Goal: Task Accomplishment & Management: Use online tool/utility

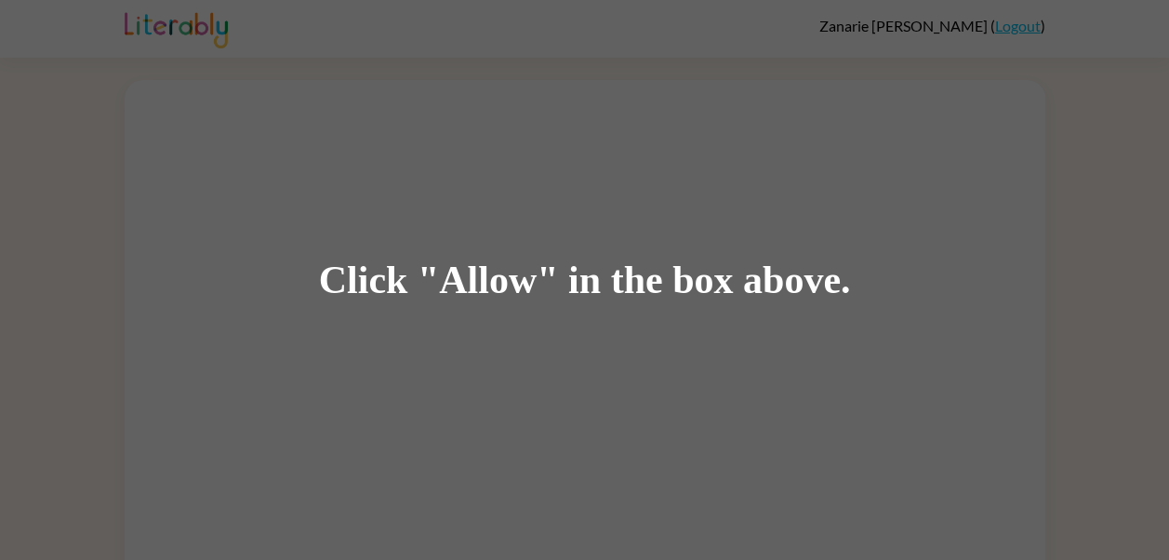
click at [556, 234] on div "Click "Allow" in the box above." at bounding box center [584, 280] width 1169 height 560
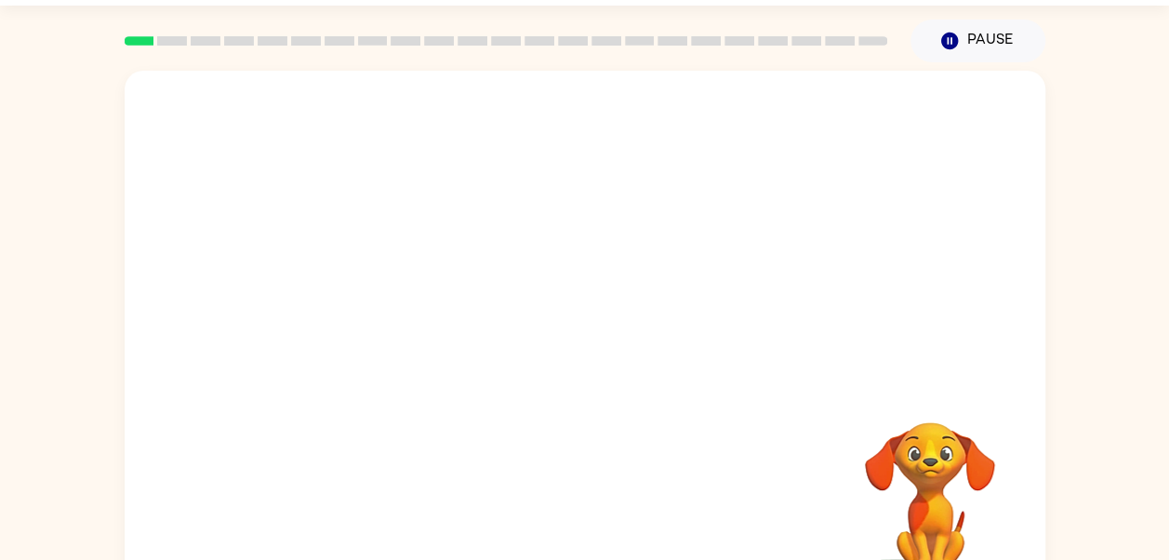
scroll to position [94, 0]
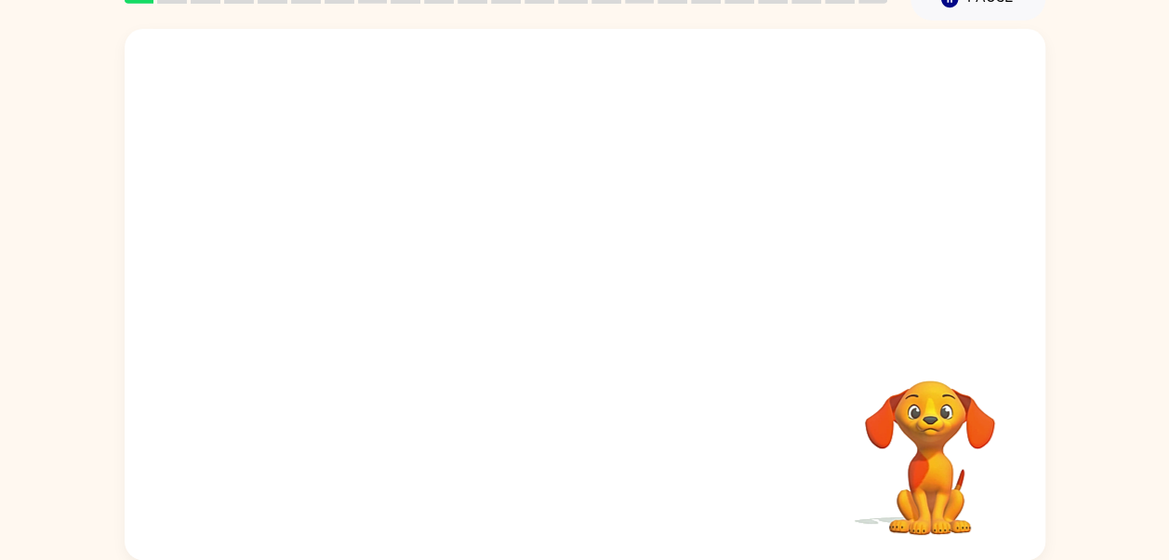
click at [580, 287] on div at bounding box center [585, 185] width 921 height 313
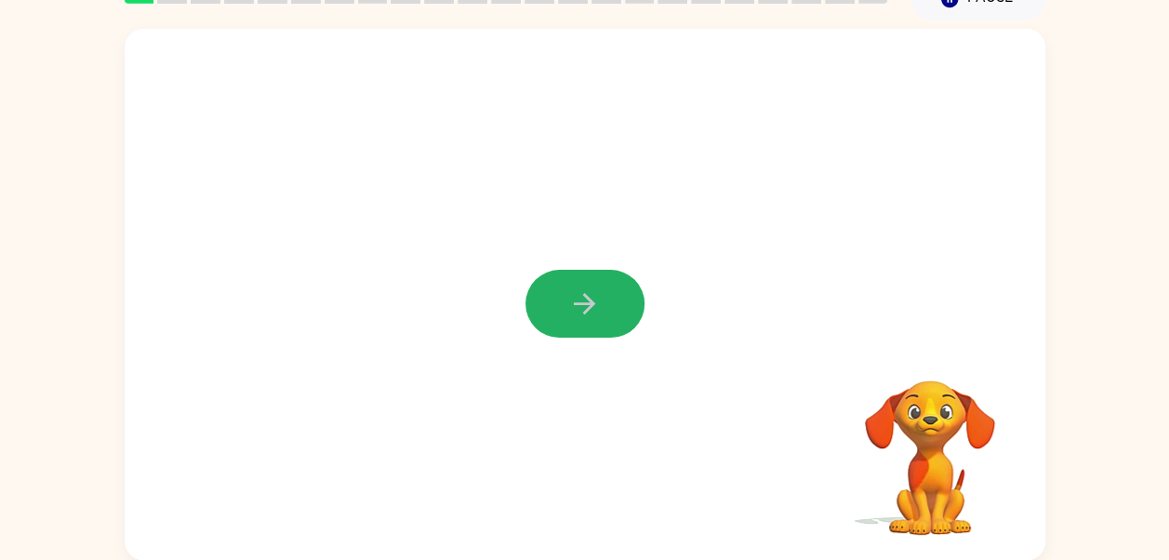
click at [551, 303] on button "button" at bounding box center [585, 304] width 119 height 68
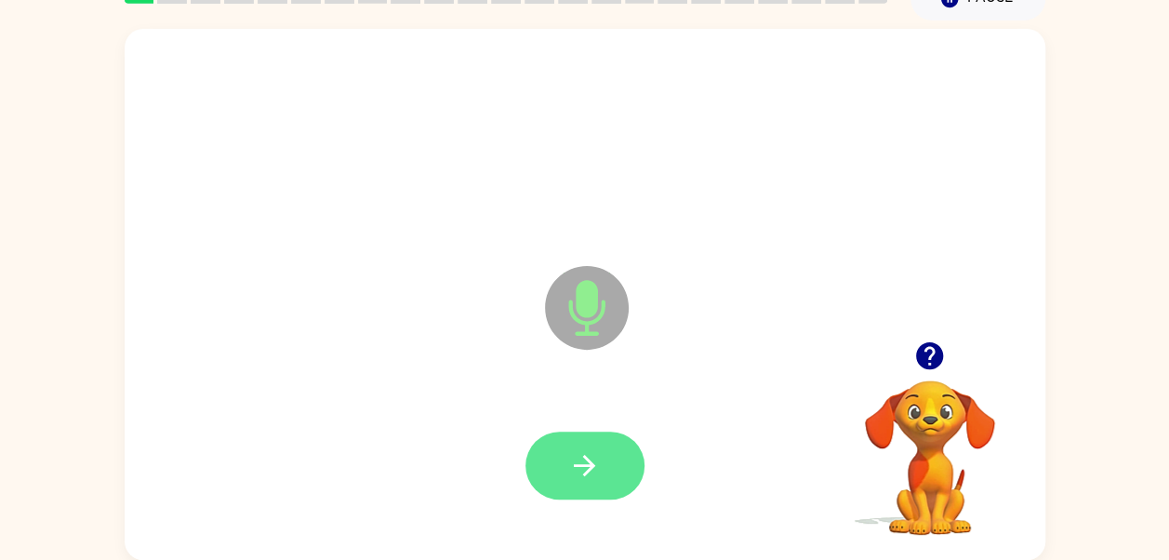
click at [591, 473] on icon "button" at bounding box center [584, 465] width 33 height 33
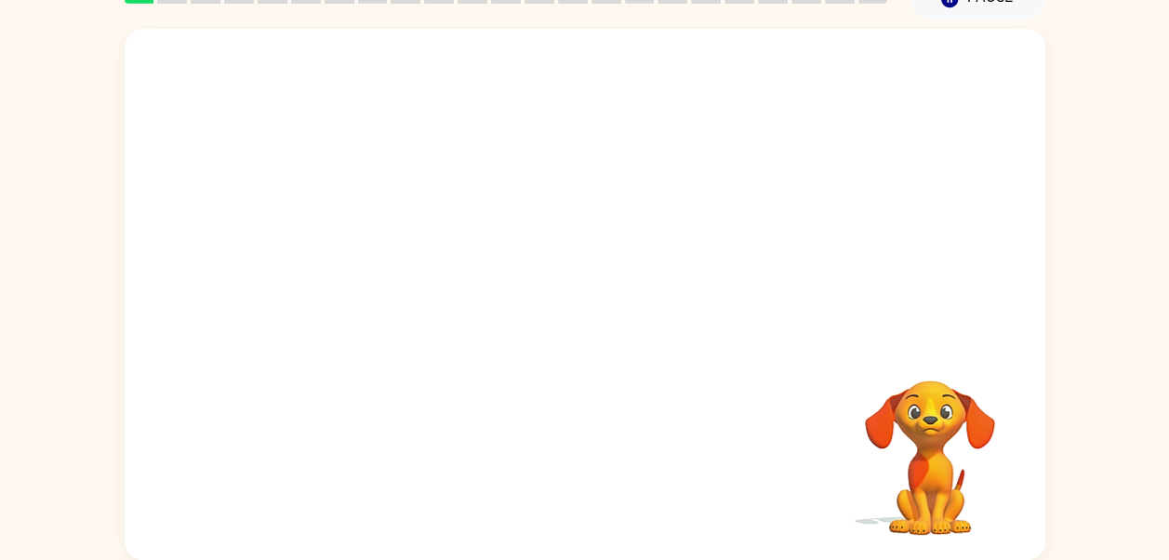
click at [900, 291] on div at bounding box center [585, 185] width 921 height 313
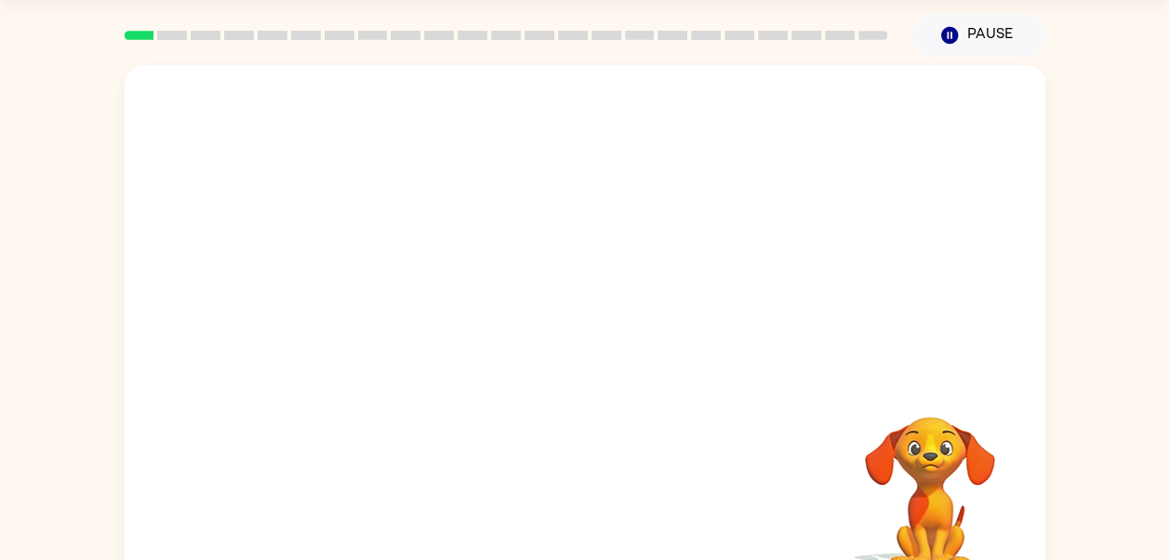
scroll to position [0, 0]
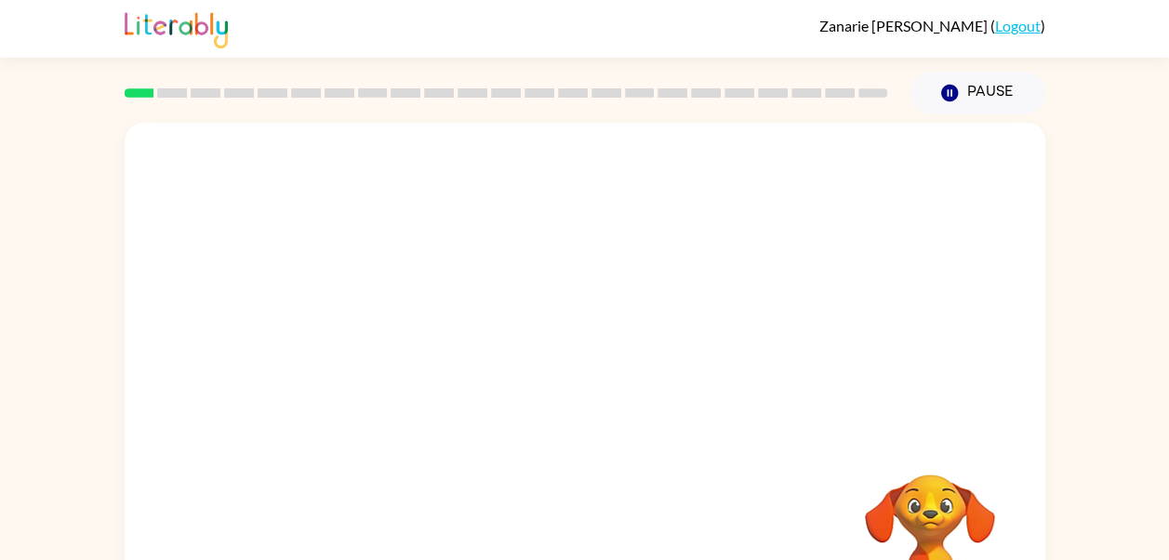
click at [873, 189] on div at bounding box center [585, 279] width 921 height 313
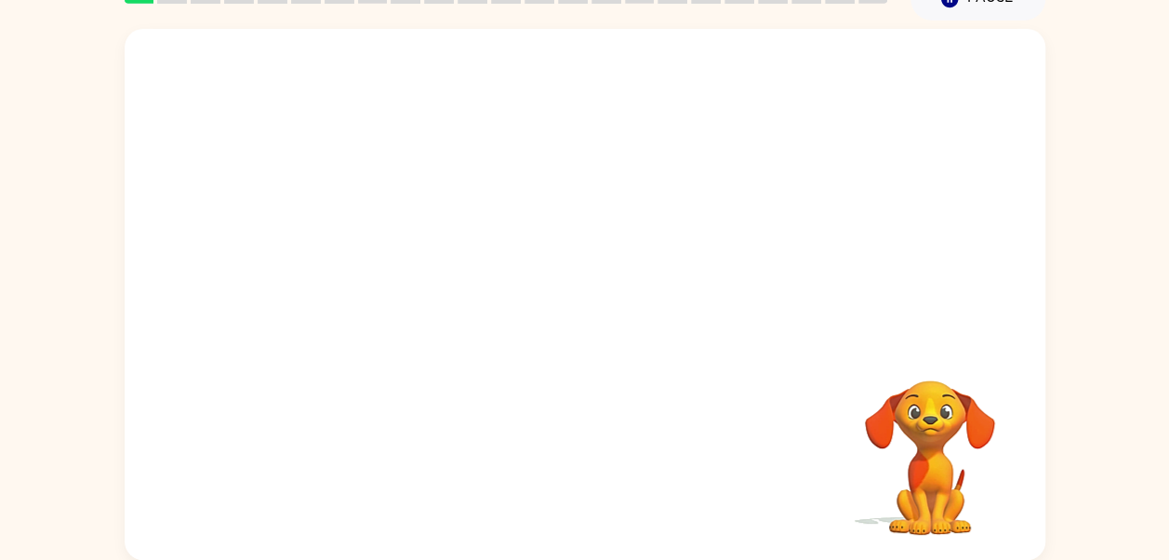
scroll to position [34, 0]
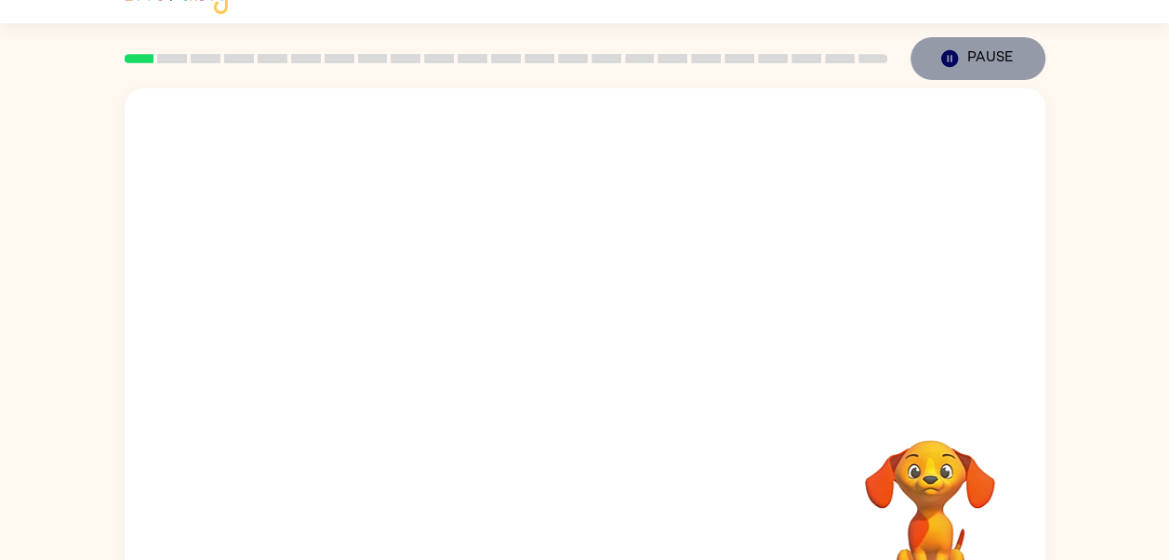
click at [951, 60] on icon "Pause" at bounding box center [949, 58] width 20 height 20
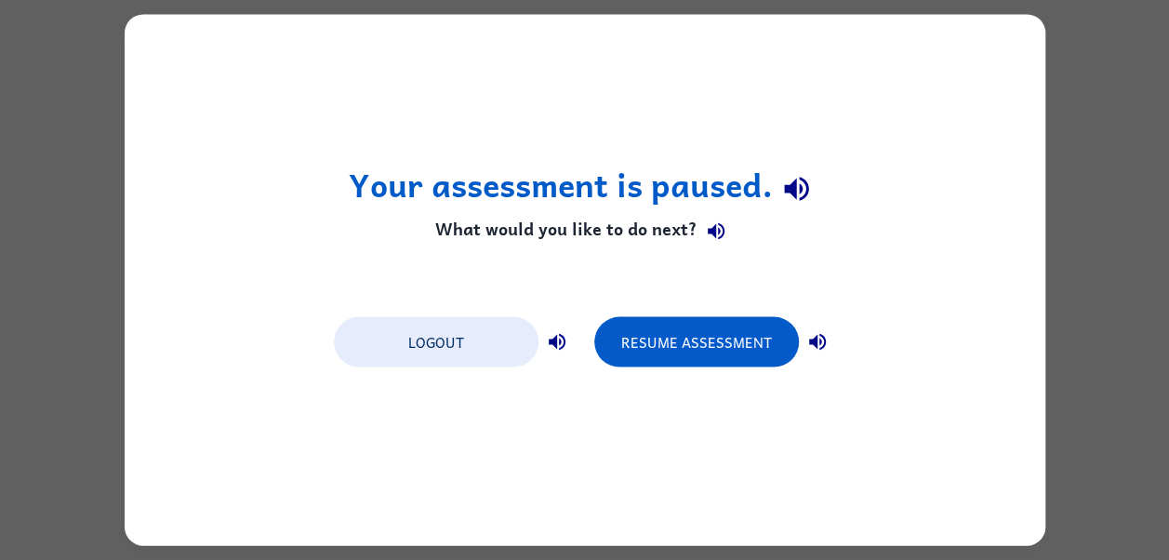
scroll to position [0, 0]
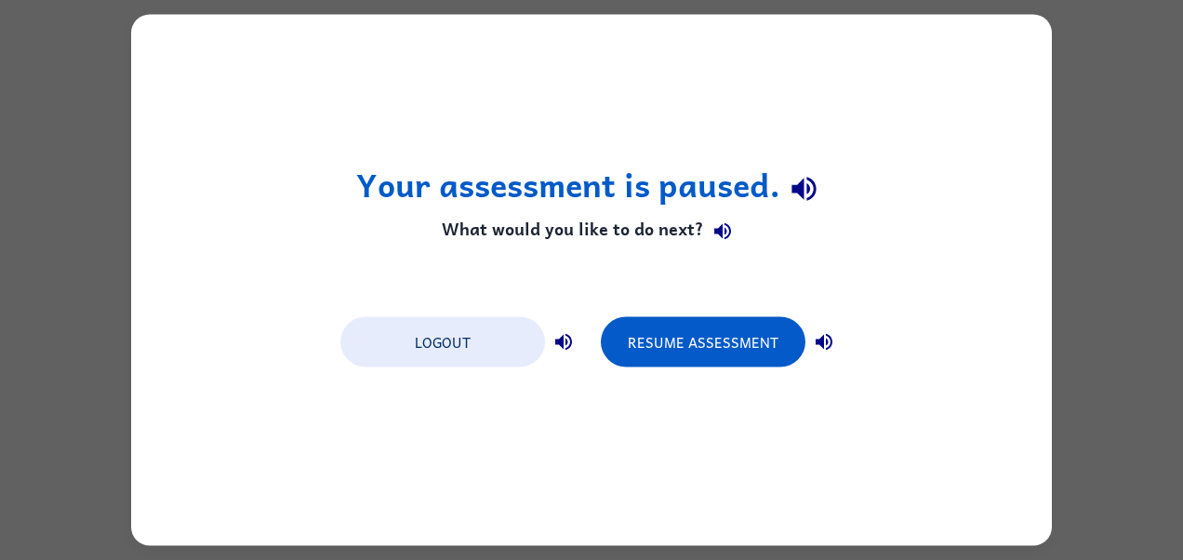
click at [1086, 255] on div "Your assessment is paused. What would you like to do next? Logout Resume Assess…" at bounding box center [591, 280] width 1183 height 560
click at [810, 179] on icon "button" at bounding box center [804, 188] width 33 height 33
click at [714, 234] on icon "button" at bounding box center [723, 231] width 22 height 22
click at [823, 329] on button "button" at bounding box center [824, 342] width 37 height 37
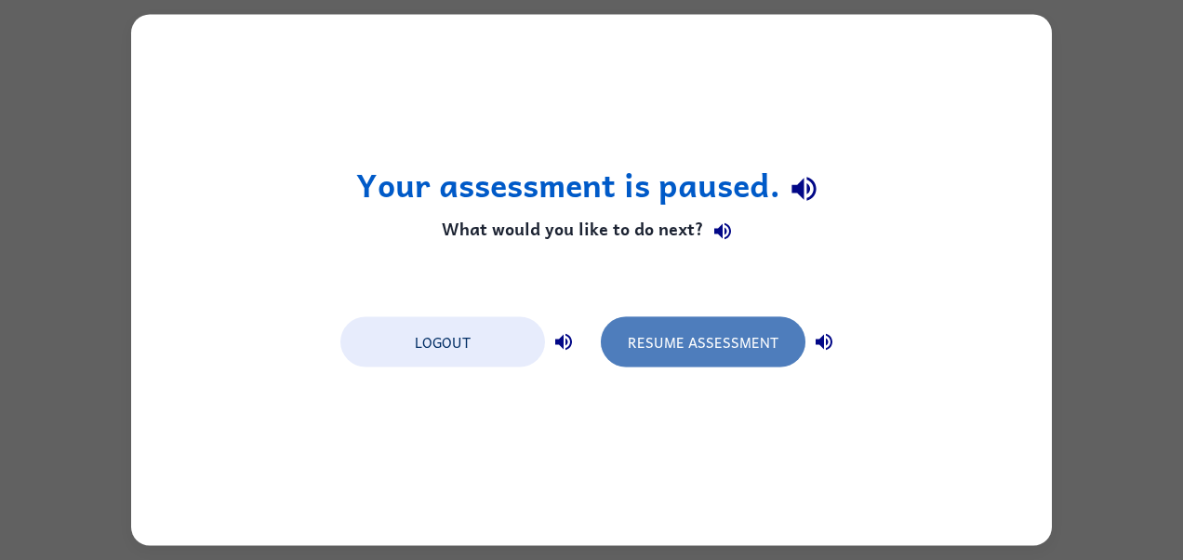
click at [715, 341] on button "Resume Assessment" at bounding box center [703, 342] width 205 height 50
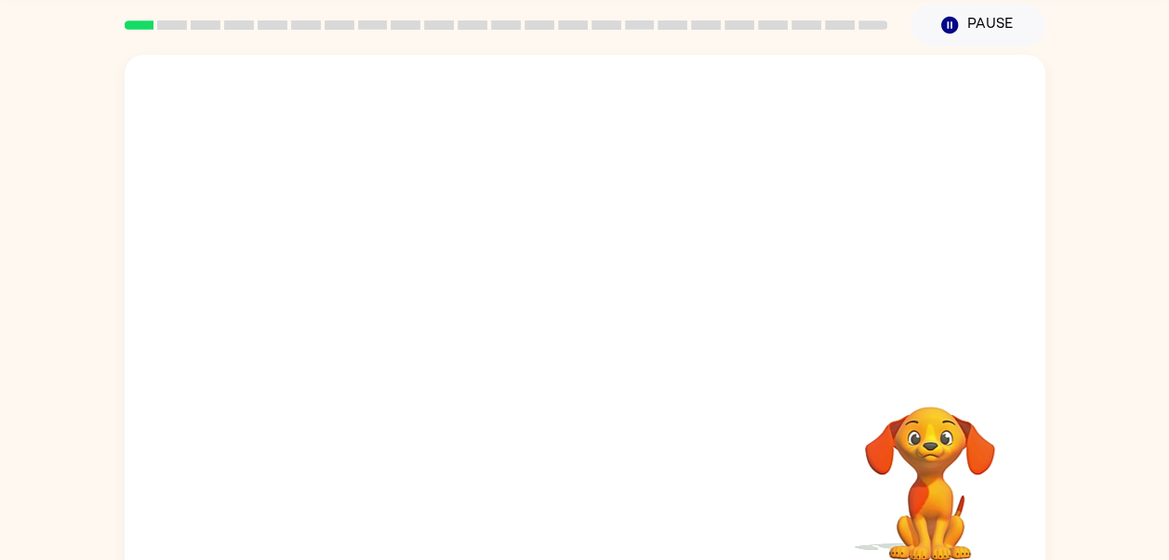
scroll to position [67, 0]
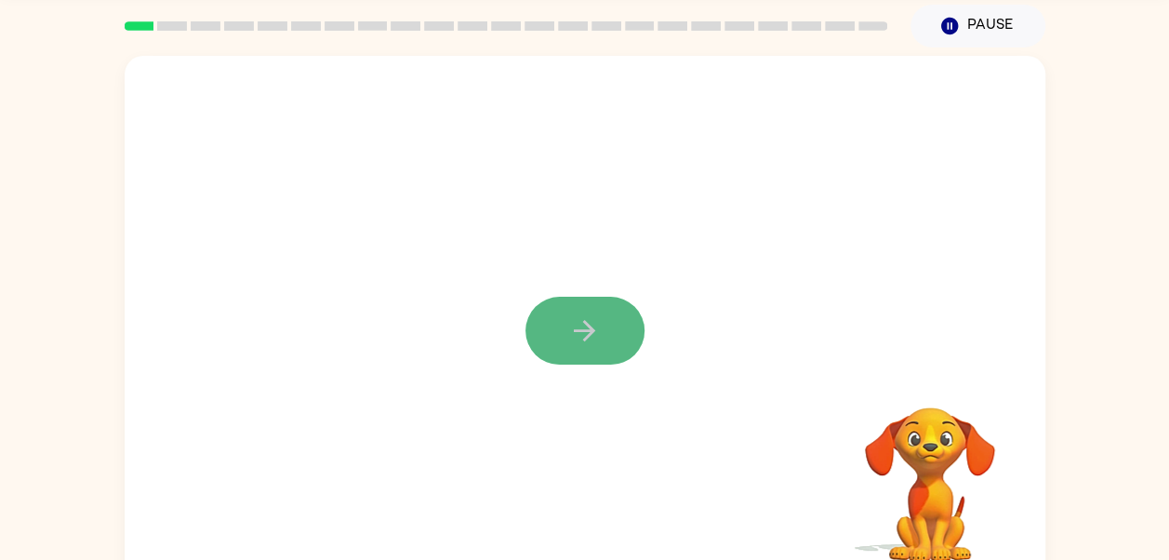
click at [588, 338] on icon "button" at bounding box center [584, 330] width 21 height 21
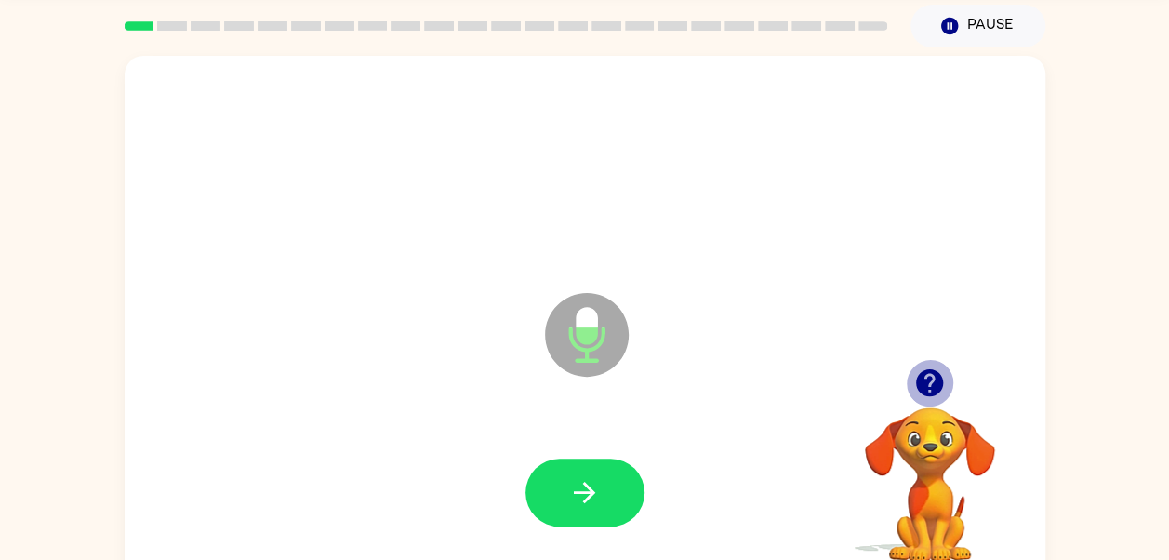
click at [928, 393] on icon "button" at bounding box center [929, 382] width 27 height 27
drag, startPoint x: 588, startPoint y: 466, endPoint x: 441, endPoint y: 419, distance: 154.4
click at [435, 419] on div at bounding box center [585, 493] width 884 height 153
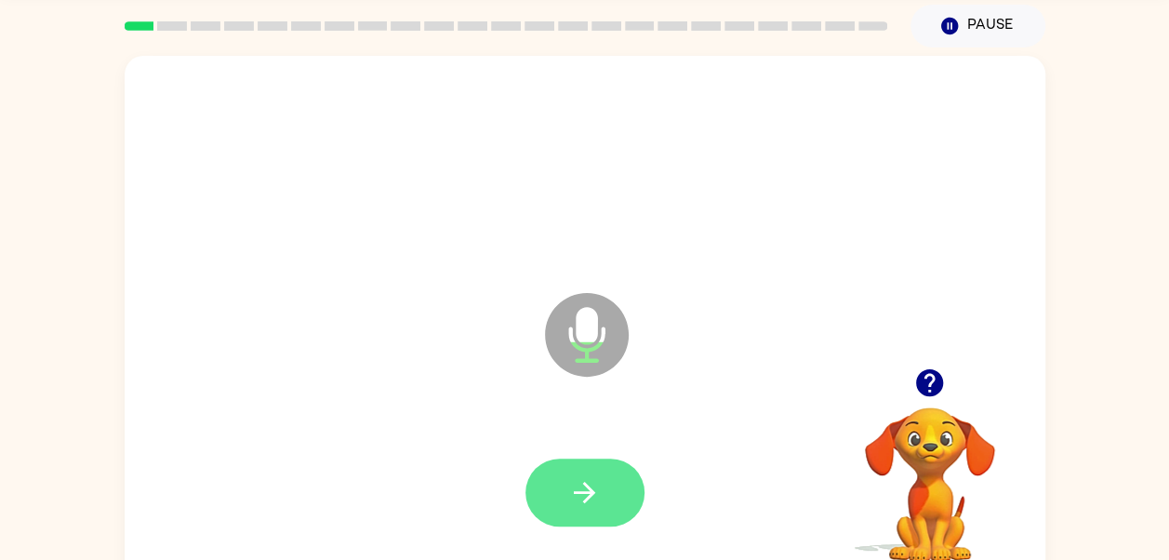
click at [568, 488] on icon "button" at bounding box center [584, 492] width 33 height 33
click at [595, 474] on button "button" at bounding box center [585, 493] width 119 height 68
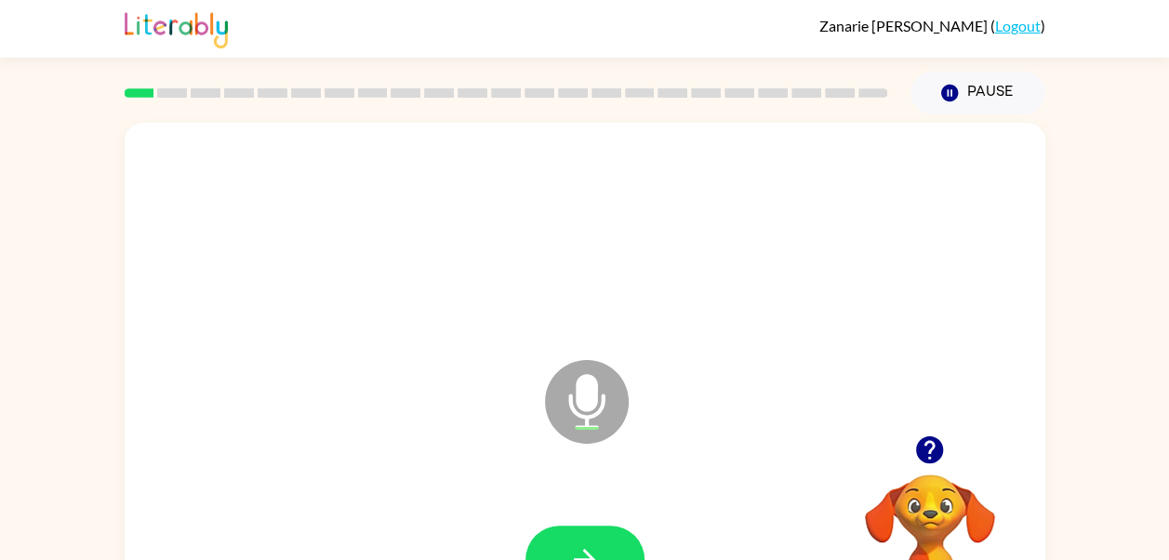
scroll to position [94, 0]
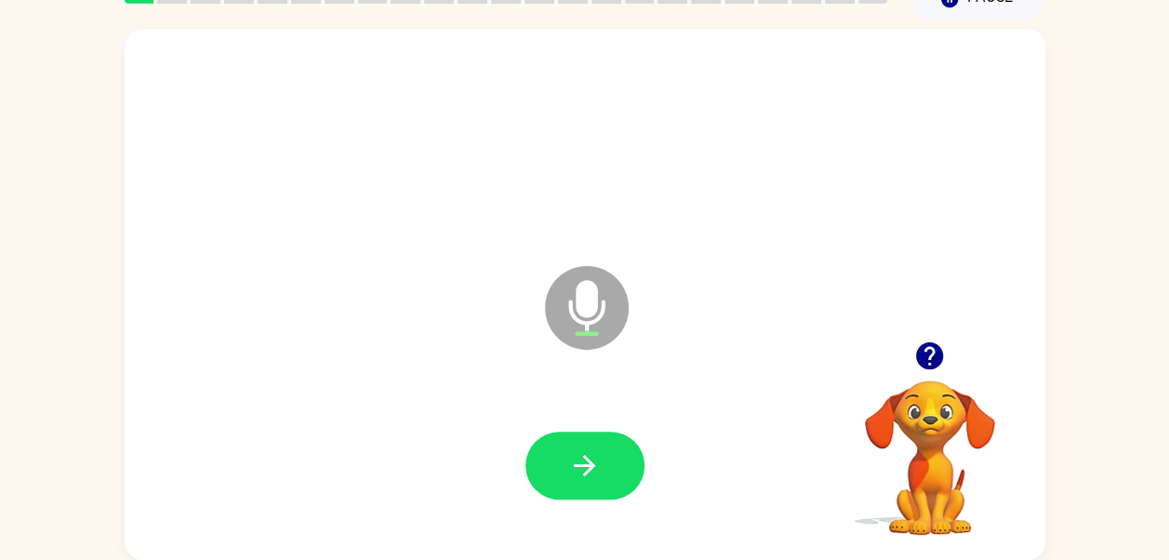
click at [923, 339] on button "button" at bounding box center [929, 355] width 47 height 47
click at [586, 417] on div at bounding box center [585, 466] width 884 height 153
click at [922, 359] on icon "button" at bounding box center [929, 355] width 27 height 27
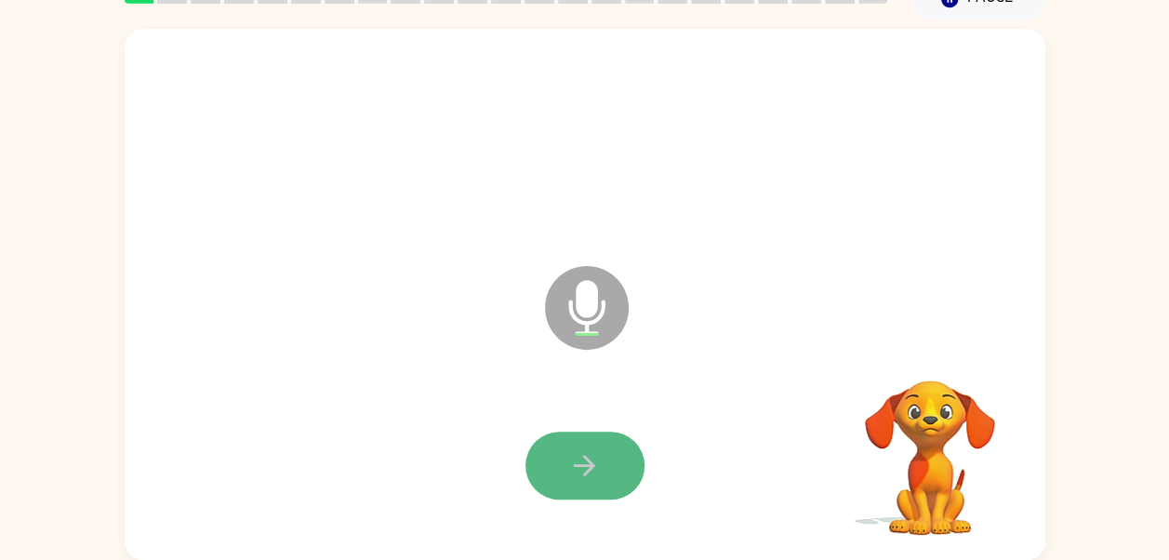
drag, startPoint x: 586, startPoint y: 481, endPoint x: 541, endPoint y: 464, distance: 47.7
click at [541, 464] on button "button" at bounding box center [585, 466] width 119 height 68
click at [577, 478] on icon "button" at bounding box center [584, 465] width 33 height 33
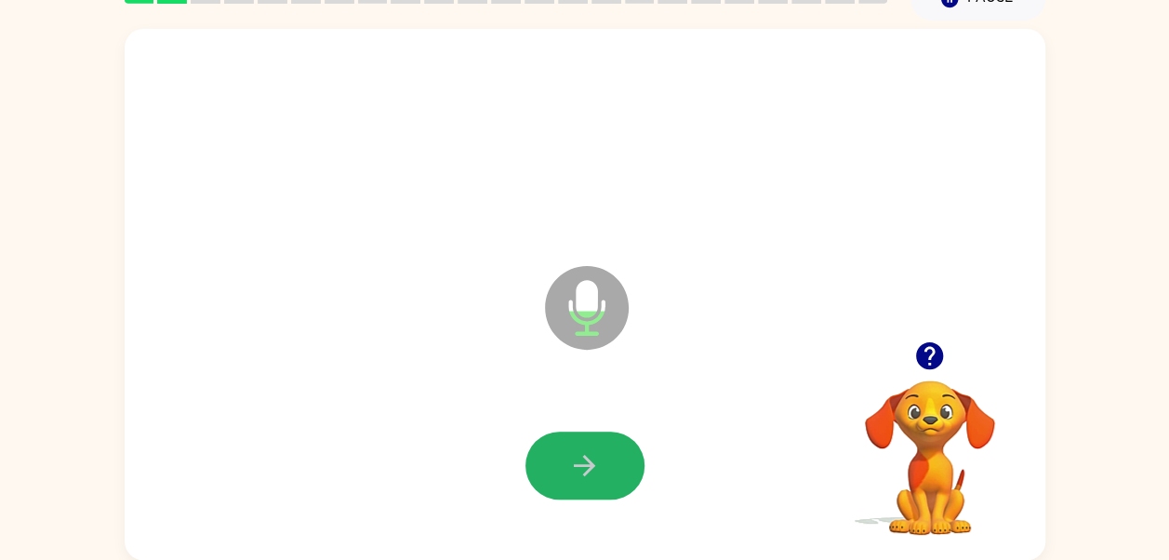
click at [577, 478] on icon "button" at bounding box center [584, 465] width 33 height 33
click at [585, 498] on button "button" at bounding box center [585, 466] width 119 height 68
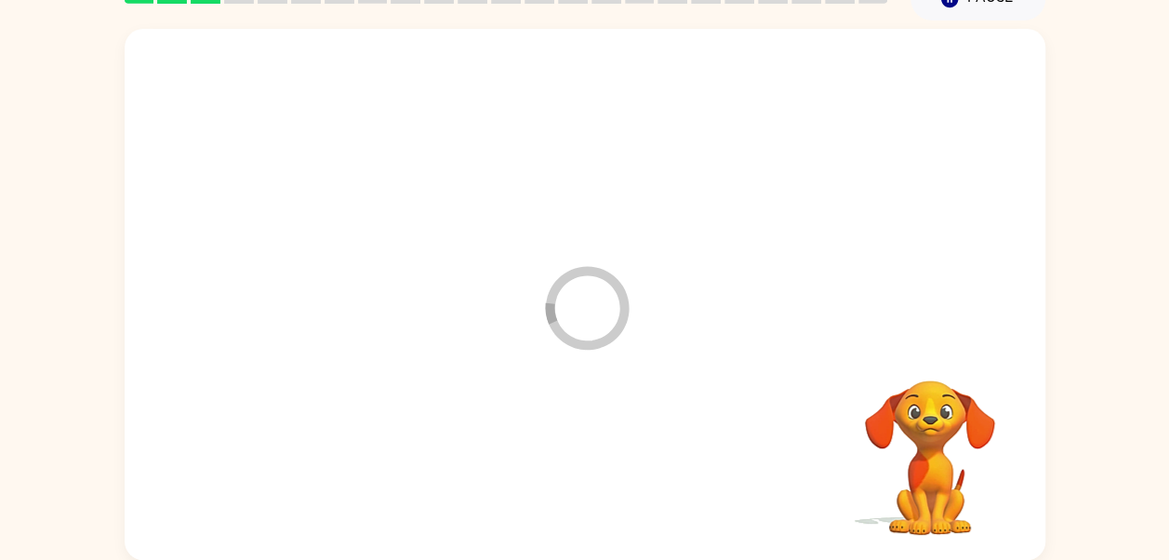
click at [593, 500] on div at bounding box center [585, 466] width 884 height 153
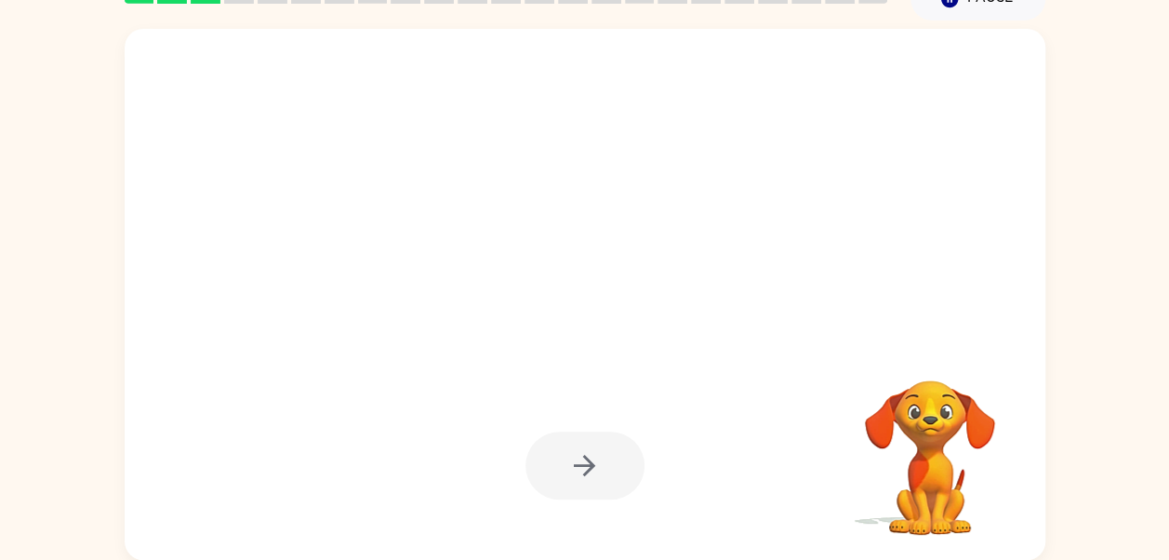
click at [593, 500] on div at bounding box center [585, 466] width 884 height 153
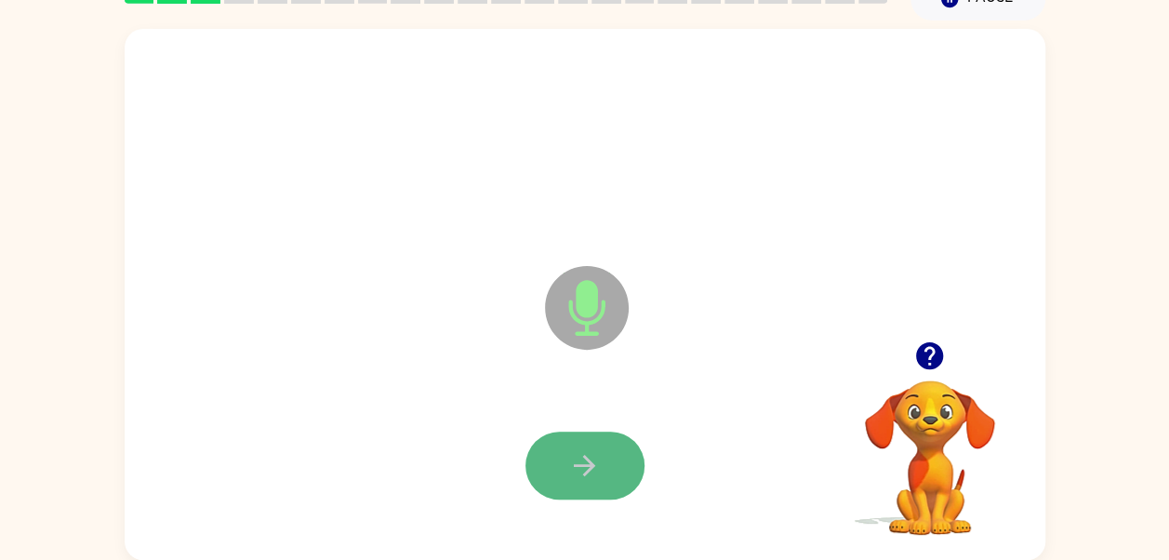
click at [570, 450] on icon "button" at bounding box center [584, 465] width 33 height 33
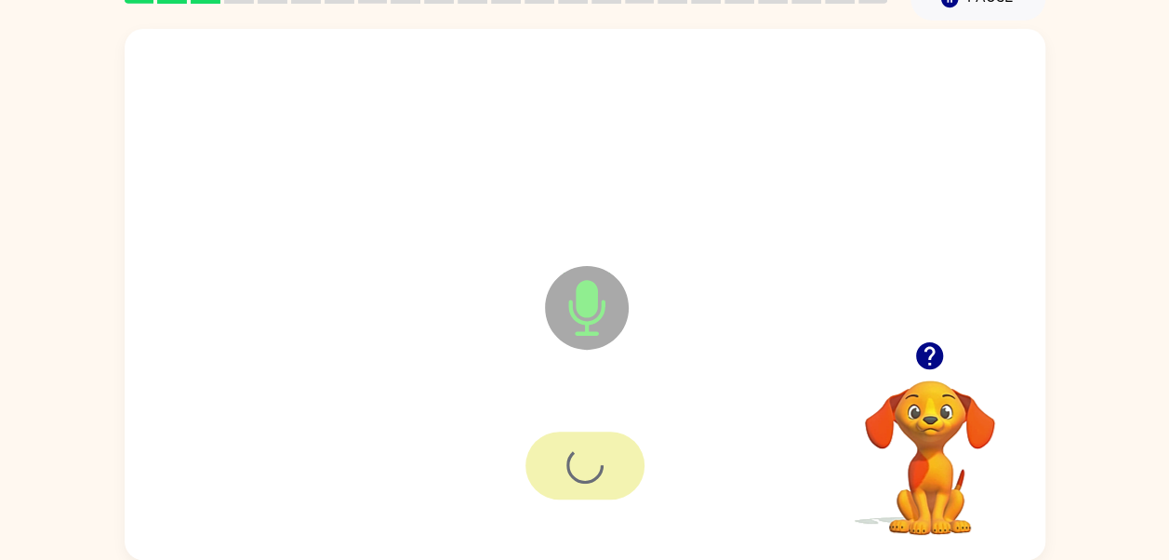
click at [570, 450] on div at bounding box center [585, 466] width 119 height 68
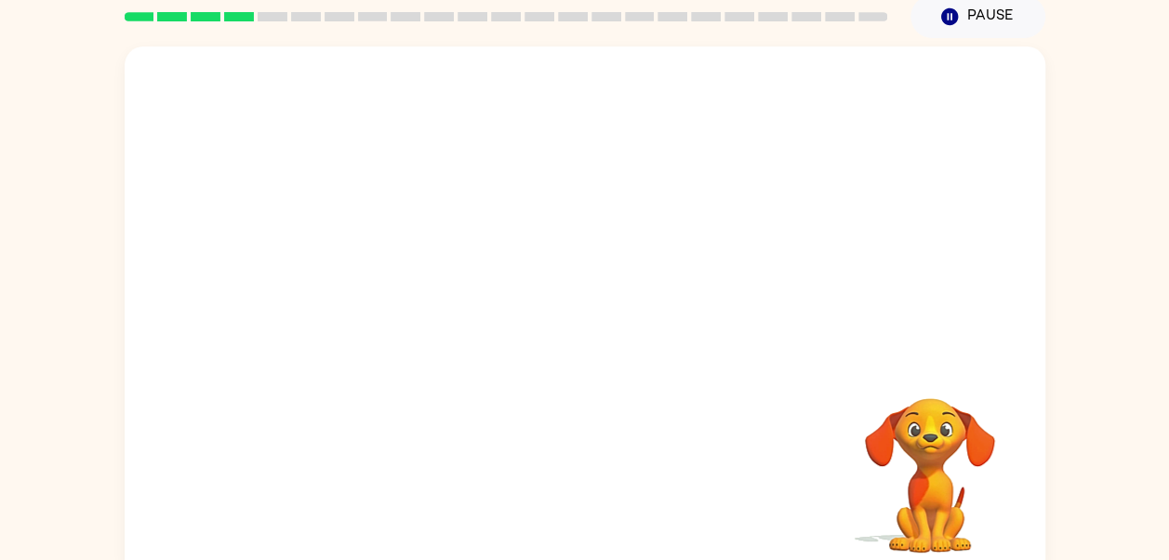
scroll to position [82, 0]
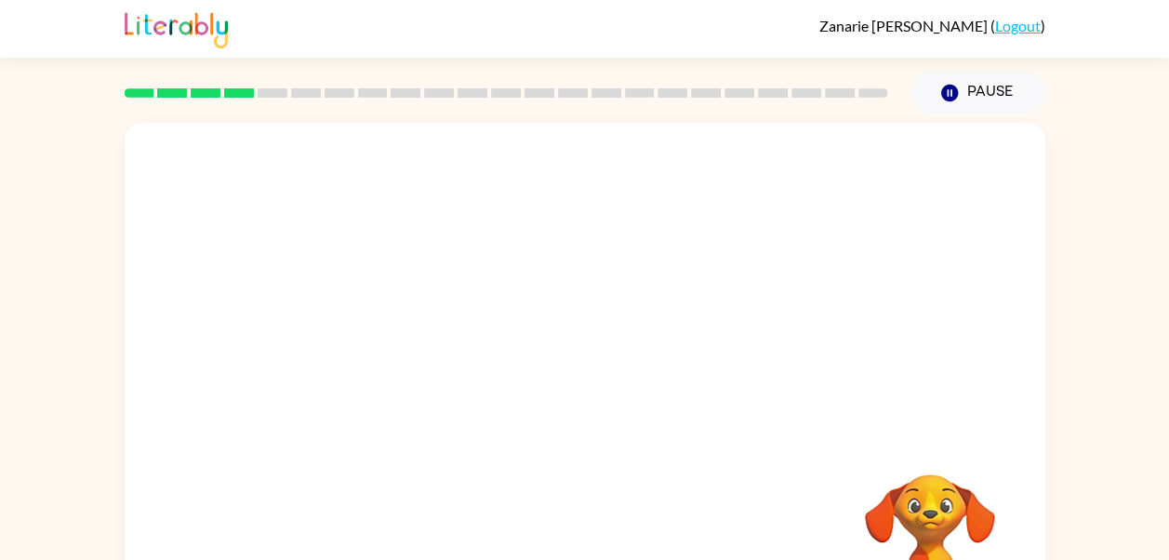
scroll to position [94, 0]
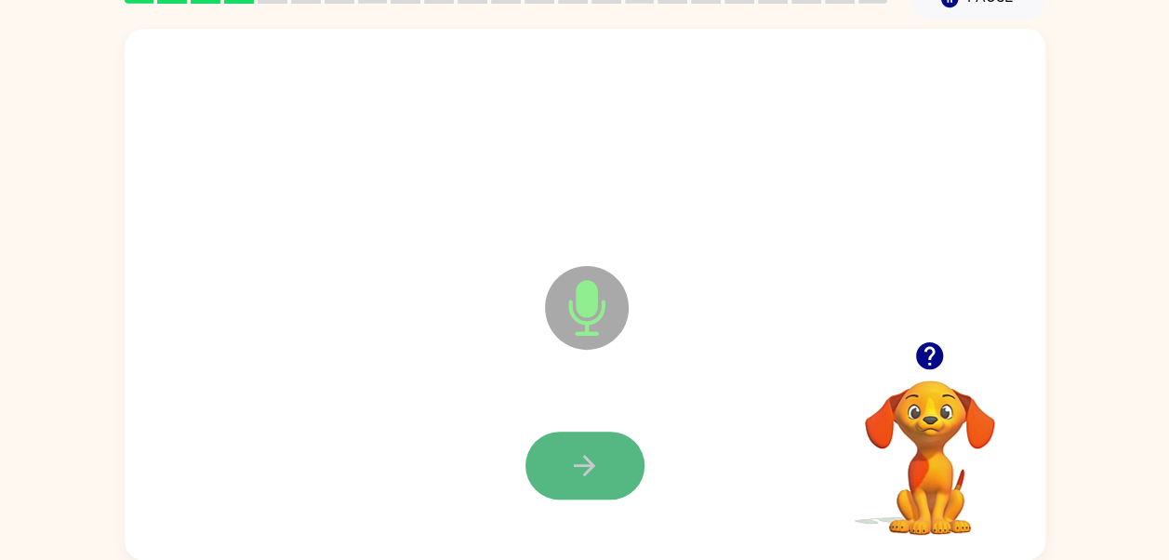
drag, startPoint x: 592, startPoint y: 464, endPoint x: 565, endPoint y: 466, distance: 27.0
click at [565, 466] on button "button" at bounding box center [585, 466] width 119 height 68
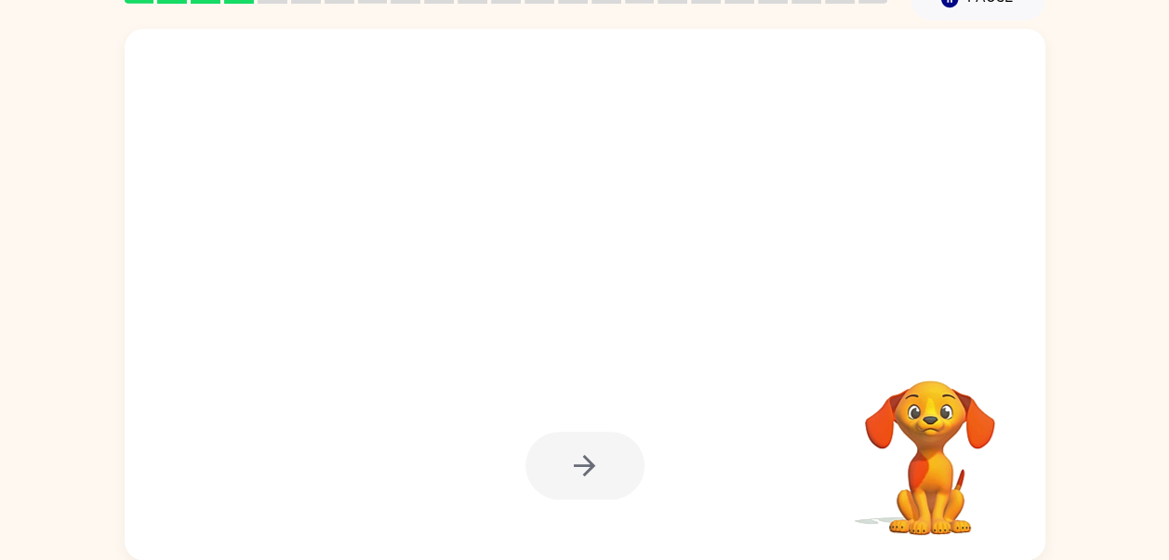
drag, startPoint x: 566, startPoint y: 473, endPoint x: 324, endPoint y: 389, distance: 255.9
click at [324, 389] on div at bounding box center [585, 294] width 921 height 531
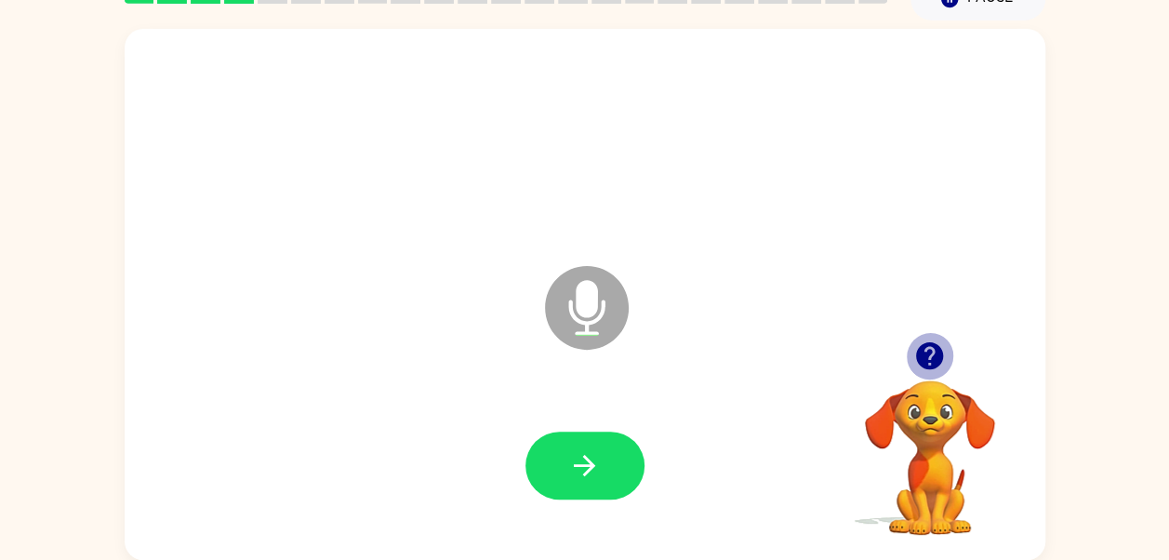
click at [932, 359] on icon "button" at bounding box center [929, 355] width 27 height 27
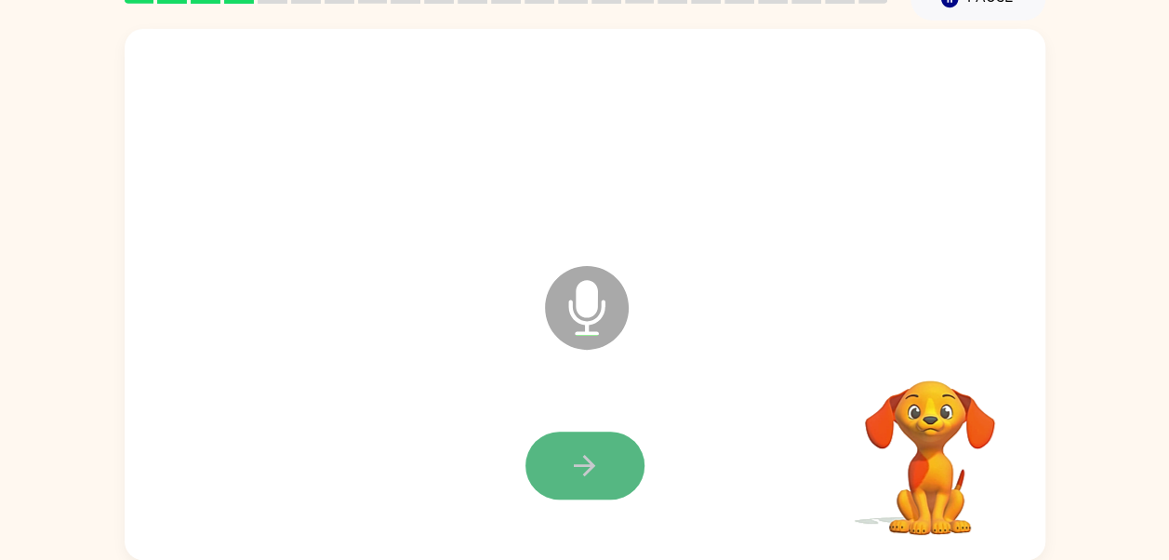
click at [582, 449] on icon "button" at bounding box center [584, 465] width 33 height 33
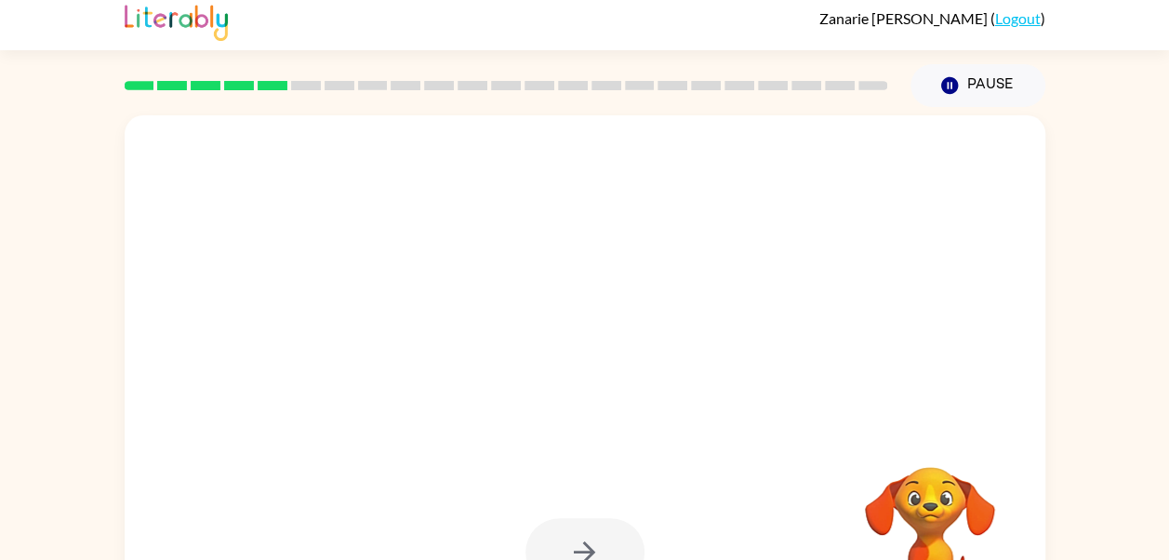
scroll to position [23, 0]
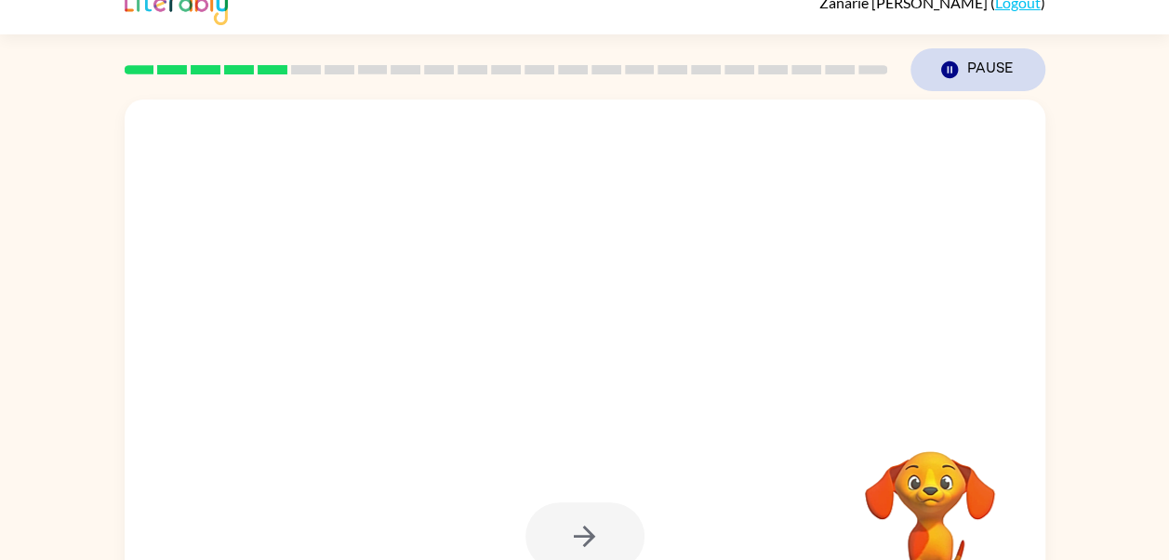
click at [972, 84] on button "Pause Pause" at bounding box center [978, 69] width 135 height 43
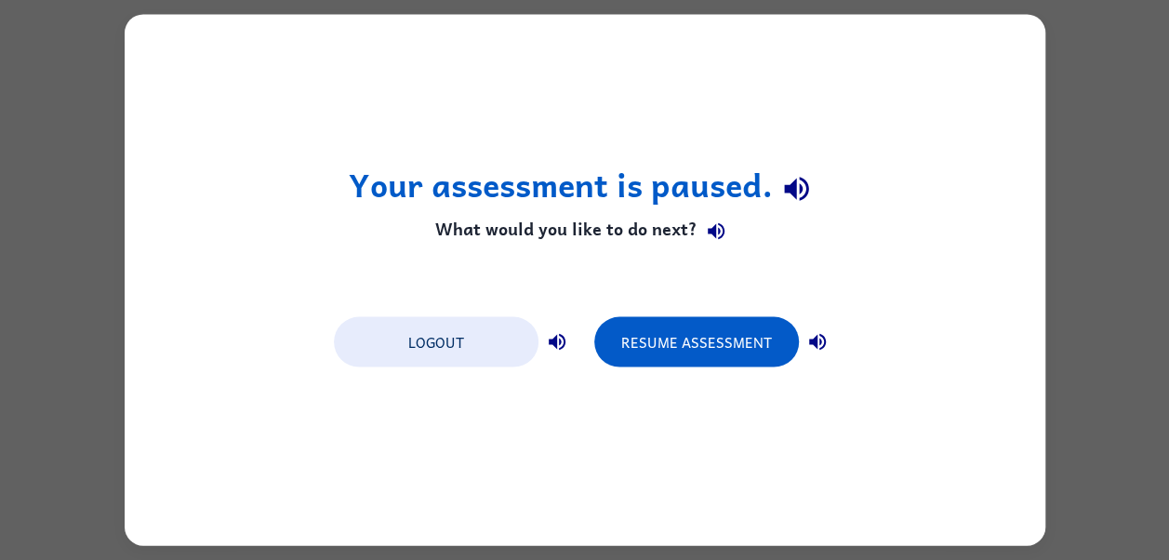
scroll to position [0, 0]
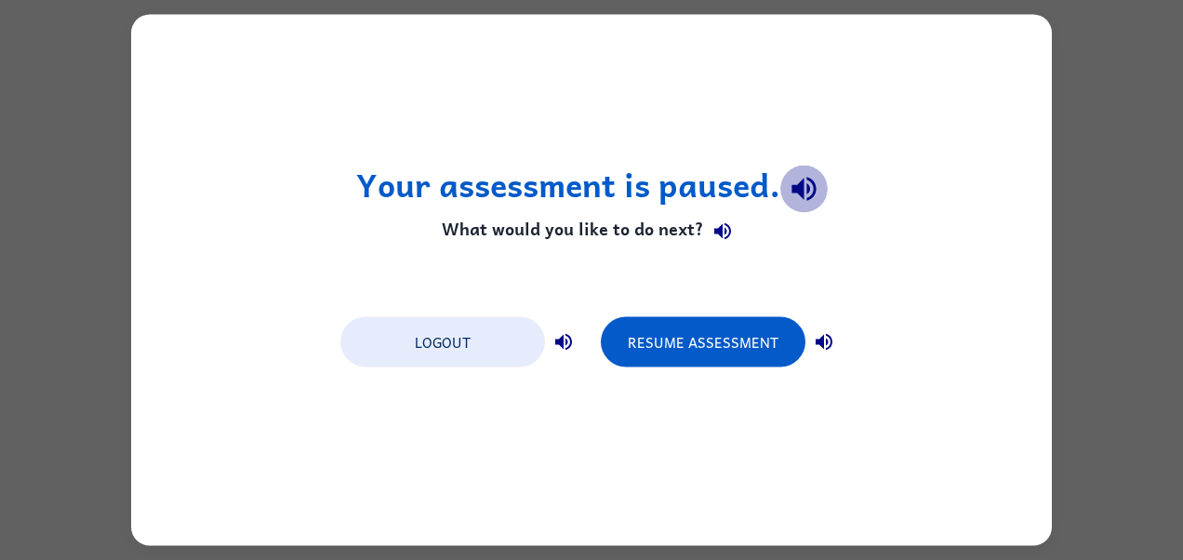
click at [788, 190] on icon "button" at bounding box center [804, 188] width 33 height 33
click at [726, 213] on button "button" at bounding box center [722, 230] width 37 height 37
click at [726, 220] on button "button" at bounding box center [722, 230] width 37 height 37
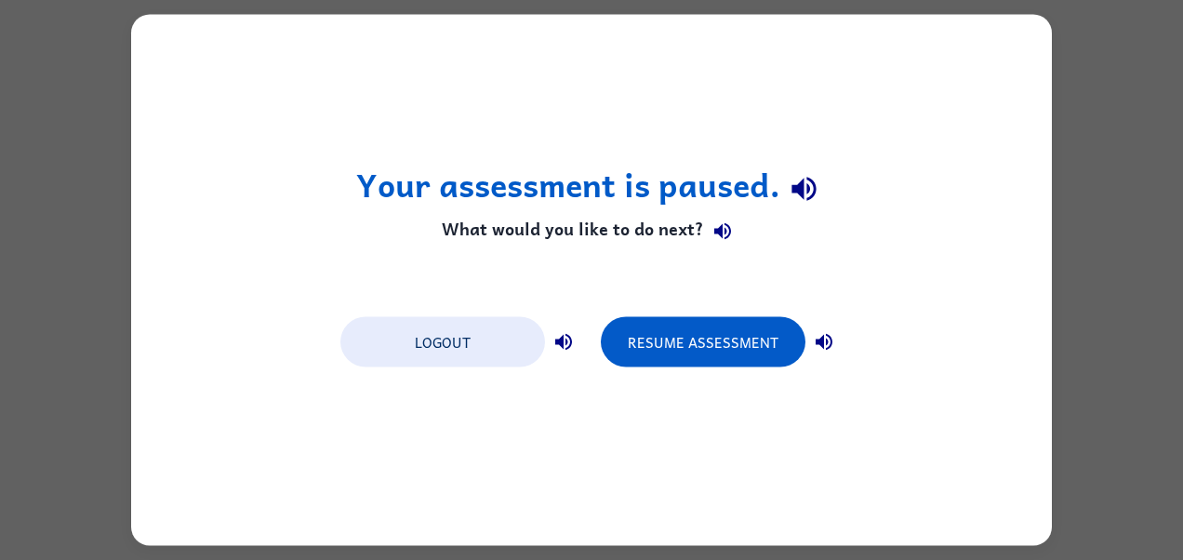
click at [748, 220] on h4 "What would you like to do next?" at bounding box center [592, 230] width 472 height 37
click at [724, 223] on icon "button" at bounding box center [723, 231] width 22 height 22
click at [571, 339] on icon "button" at bounding box center [564, 342] width 22 height 22
click at [820, 347] on icon "button" at bounding box center [824, 342] width 22 height 22
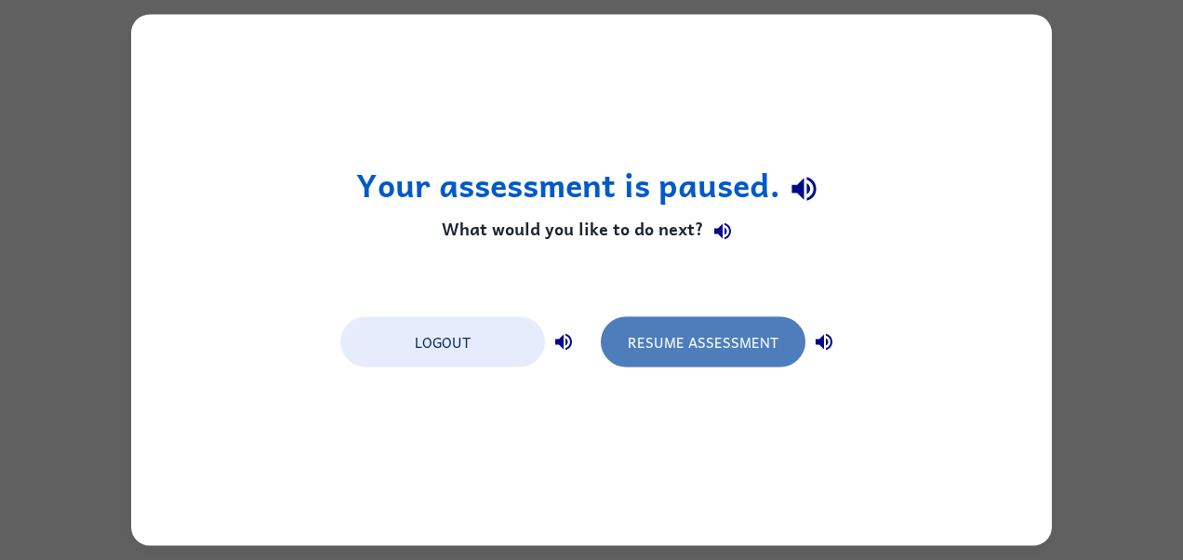
click at [739, 324] on button "Resume Assessment" at bounding box center [703, 342] width 205 height 50
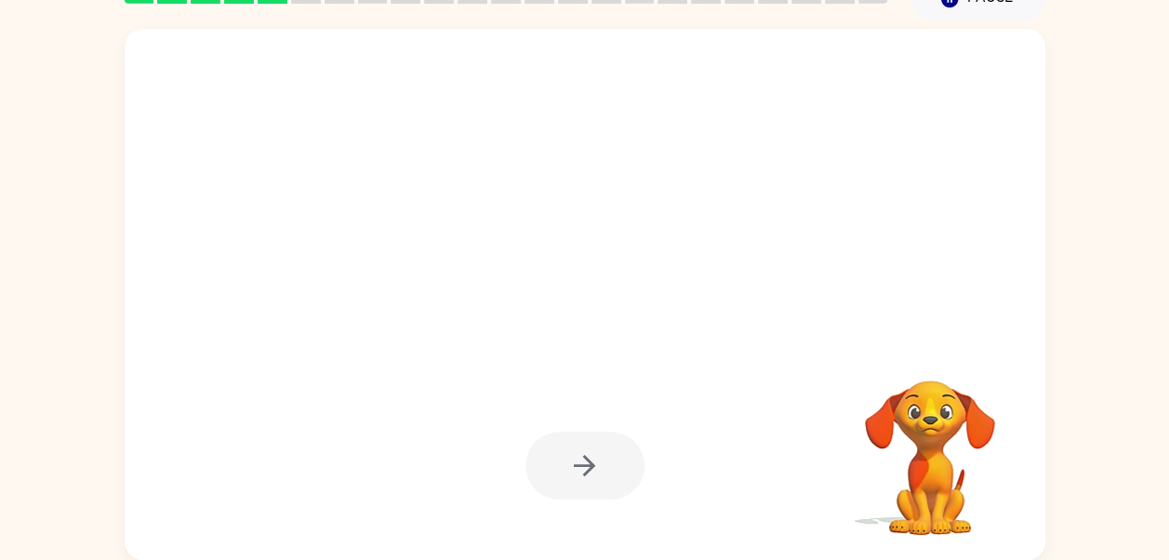
scroll to position [94, 0]
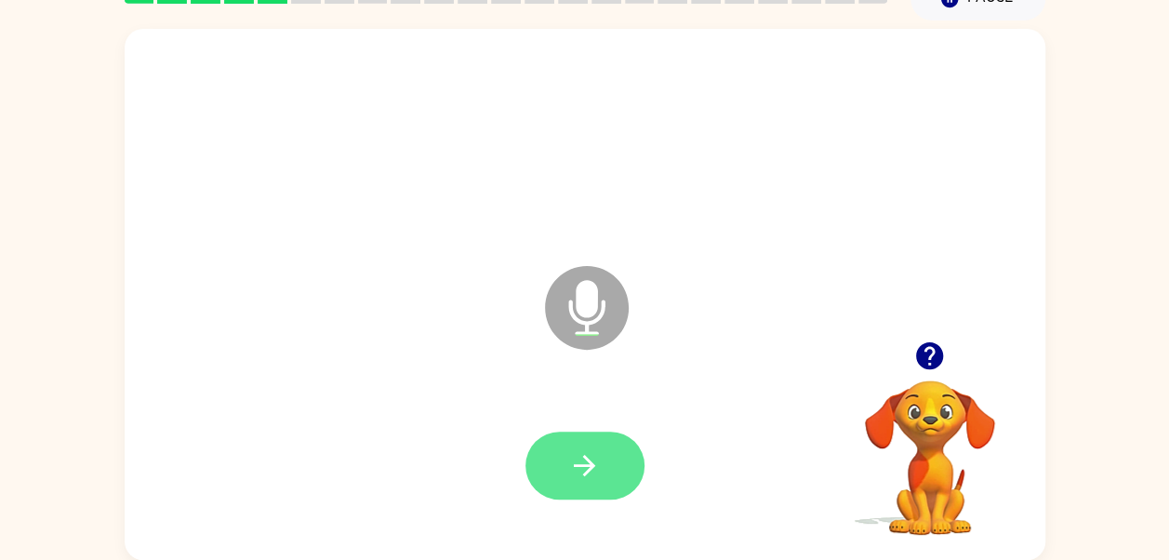
click at [606, 452] on button "button" at bounding box center [585, 466] width 119 height 68
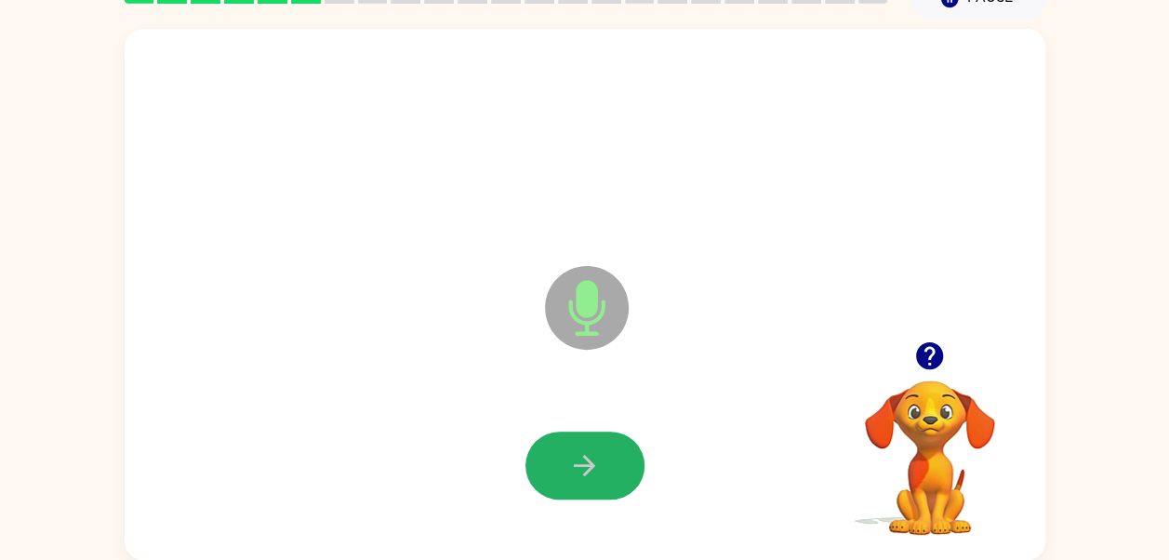
click at [606, 452] on button "button" at bounding box center [585, 466] width 119 height 68
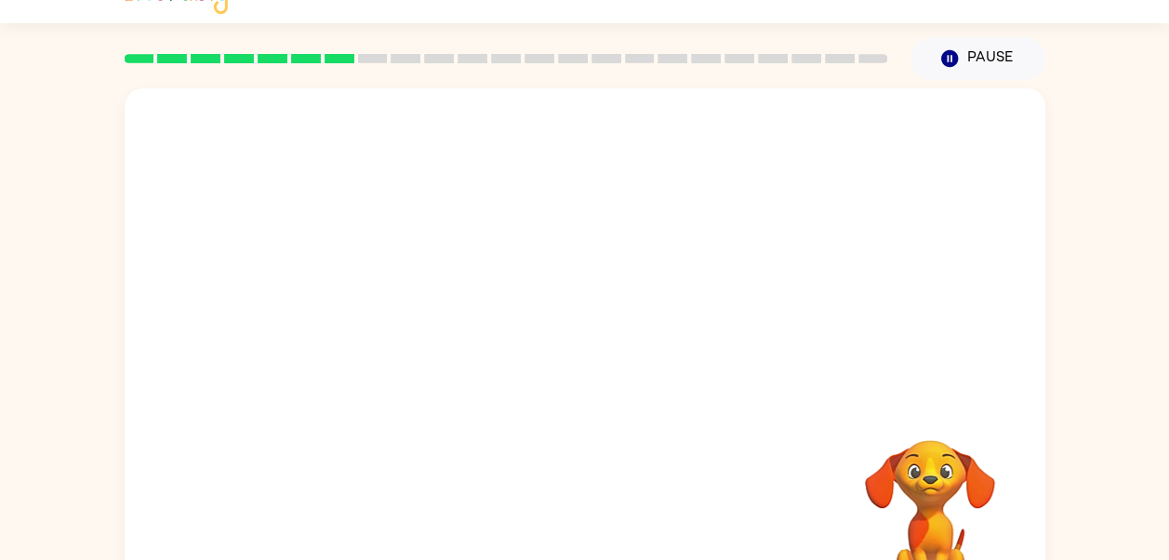
scroll to position [36, 0]
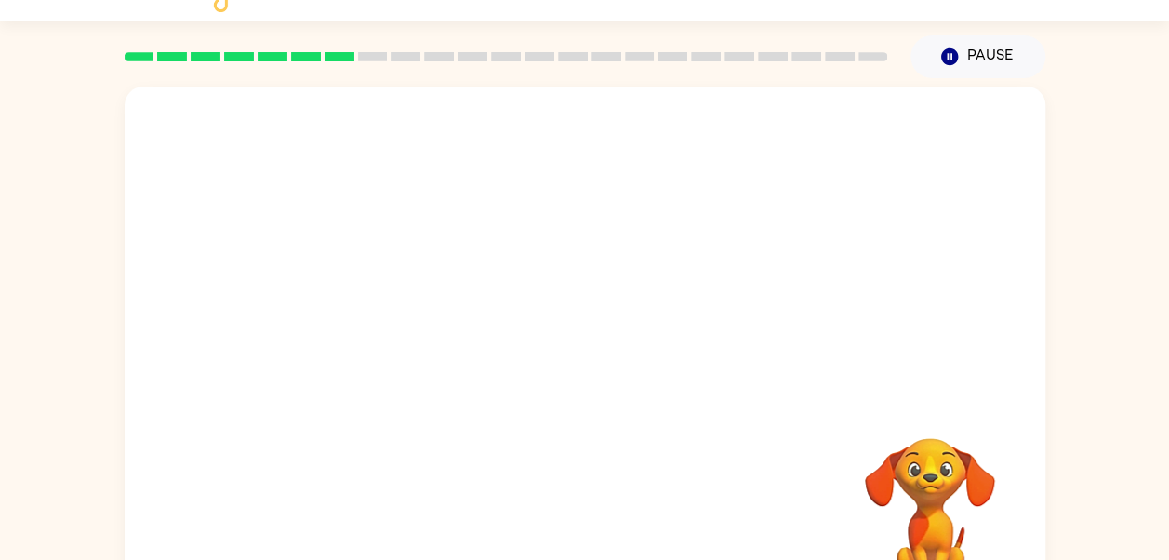
click at [63, 309] on div "Your browser must support playing .mp4 files to use Literably. Please try using…" at bounding box center [584, 348] width 1169 height 540
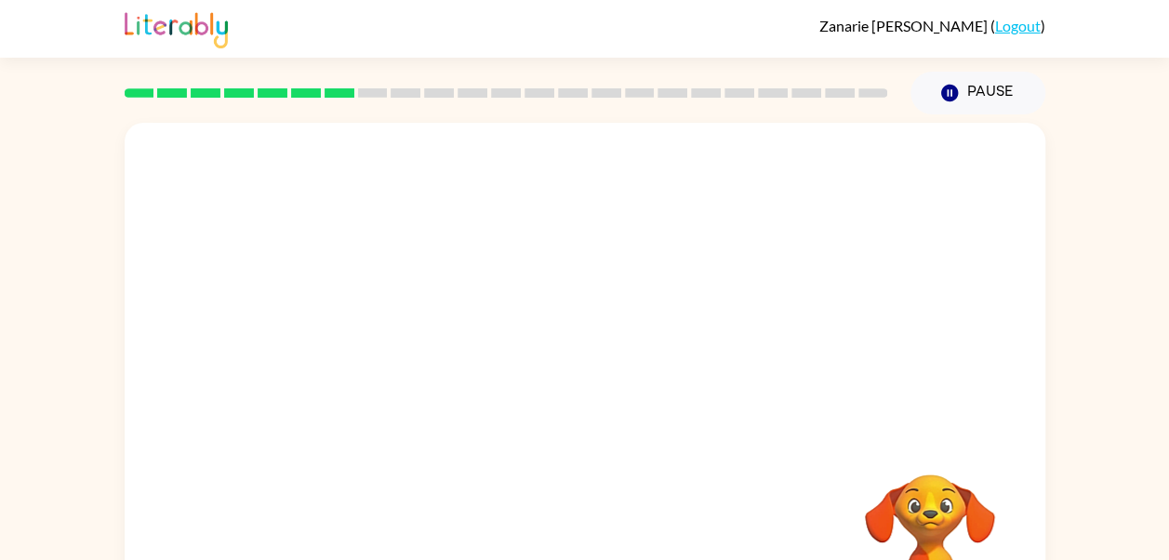
scroll to position [94, 0]
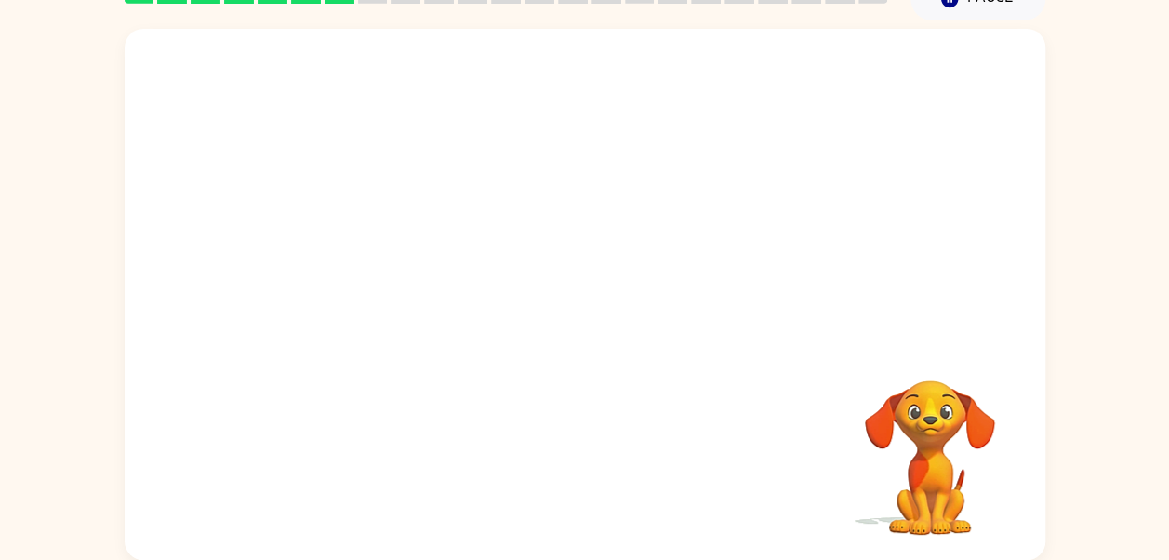
drag, startPoint x: 658, startPoint y: 406, endPoint x: 556, endPoint y: 448, distance: 110.0
click at [556, 448] on div "Your browser must support playing .mp4 files to use Literably. Please try using…" at bounding box center [585, 294] width 921 height 531
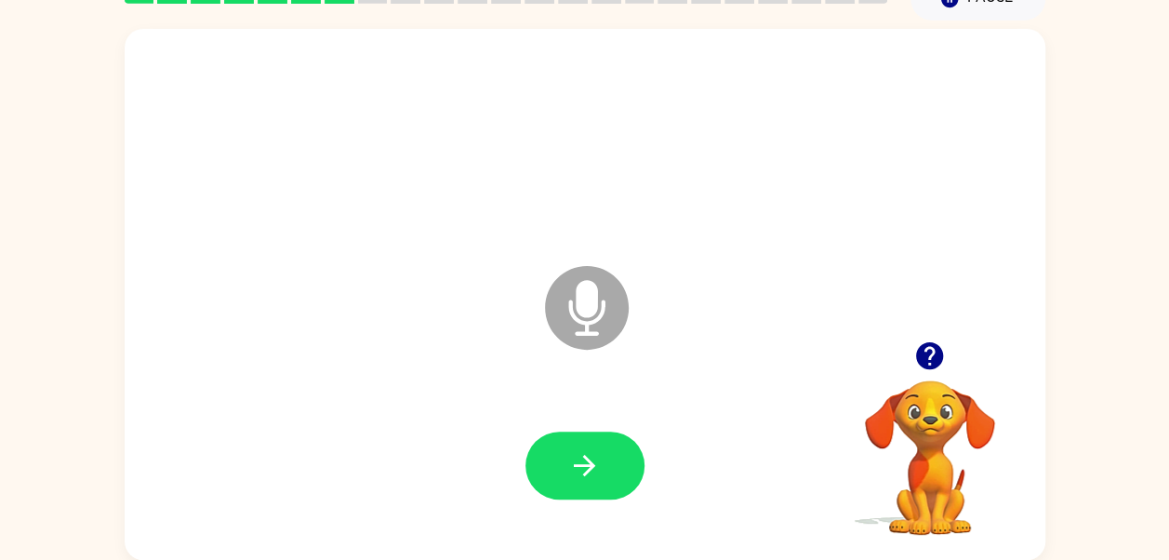
click at [1075, 220] on div "Microphone The Microphone is here when it is your turn to talk Your browser mus…" at bounding box center [584, 290] width 1169 height 540
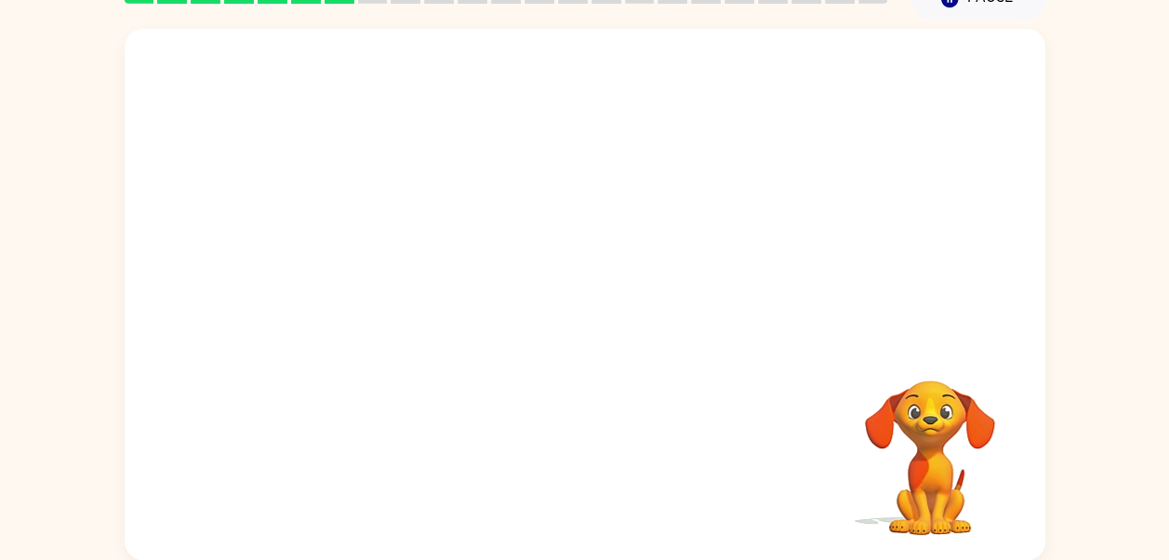
scroll to position [79, 0]
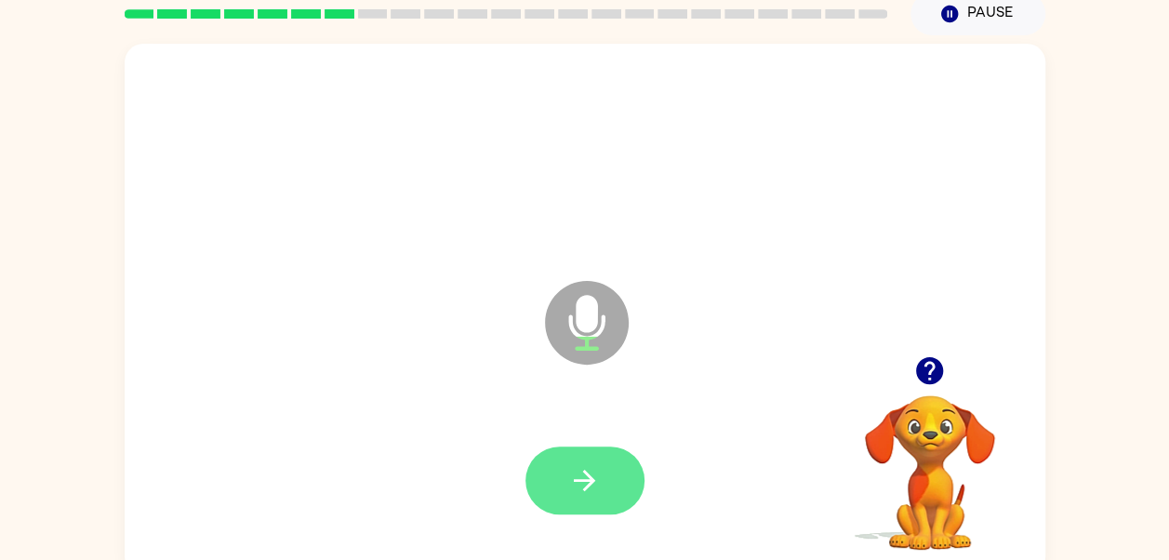
click at [583, 486] on icon "button" at bounding box center [584, 480] width 33 height 33
click at [923, 411] on video "Your browser must support playing .mp4 files to use Literably. Please try using…" at bounding box center [930, 459] width 186 height 186
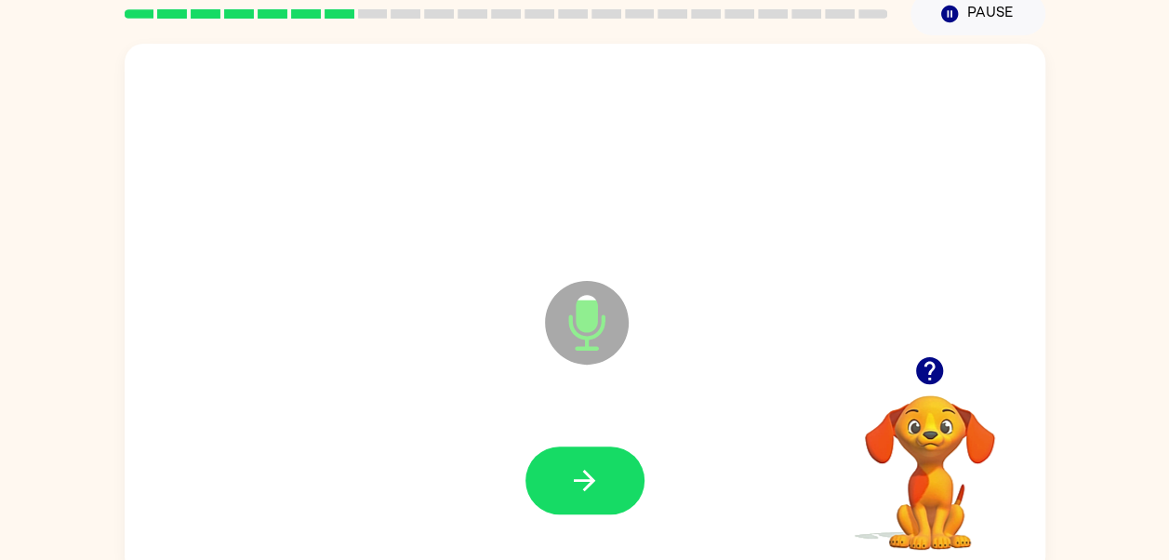
click at [923, 386] on icon "button" at bounding box center [929, 370] width 33 height 33
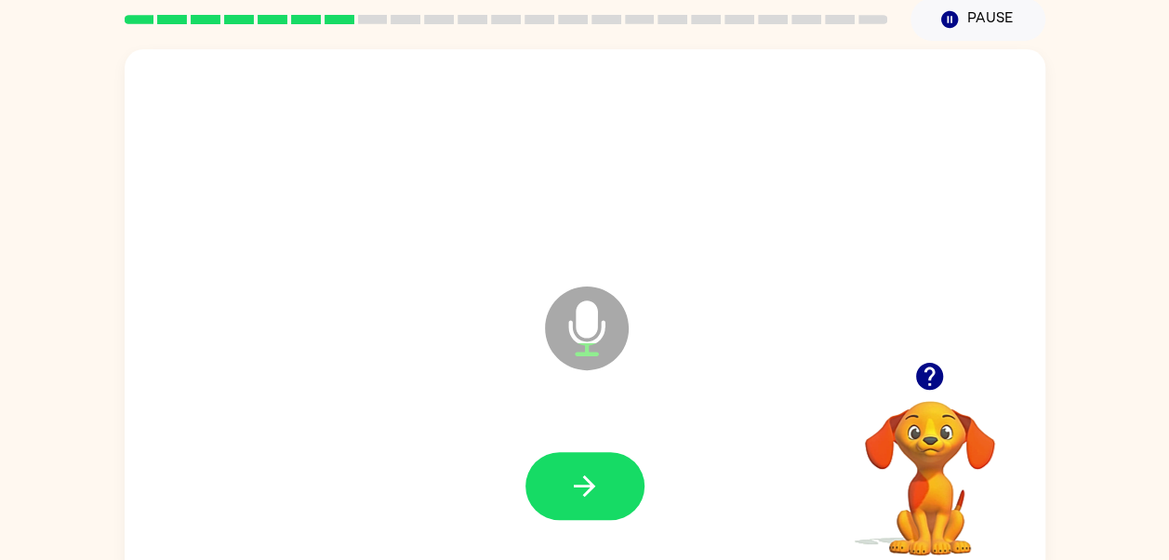
scroll to position [86, 0]
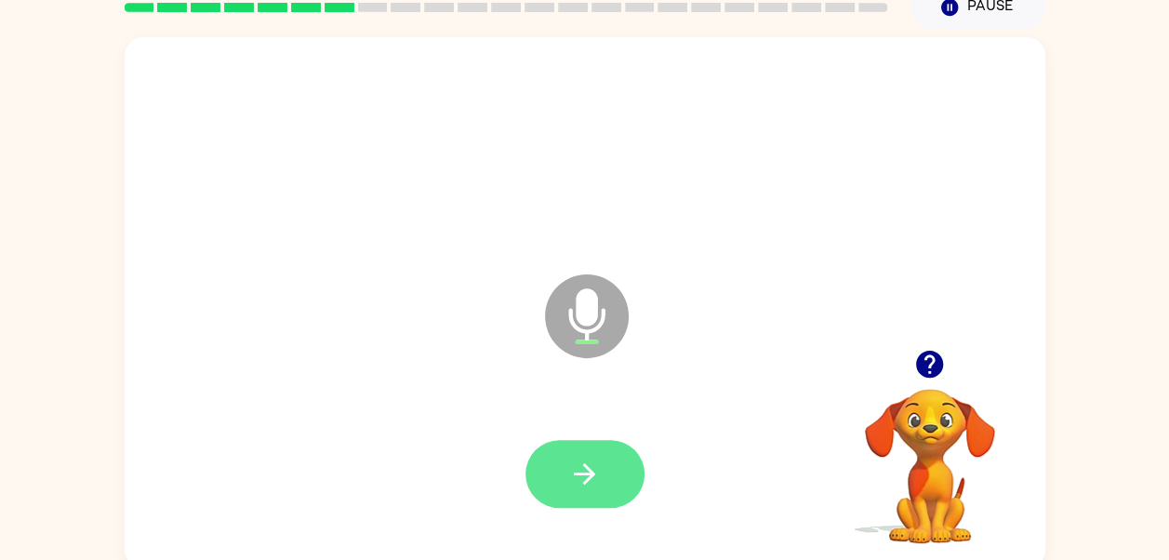
click at [571, 471] on icon "button" at bounding box center [584, 474] width 33 height 33
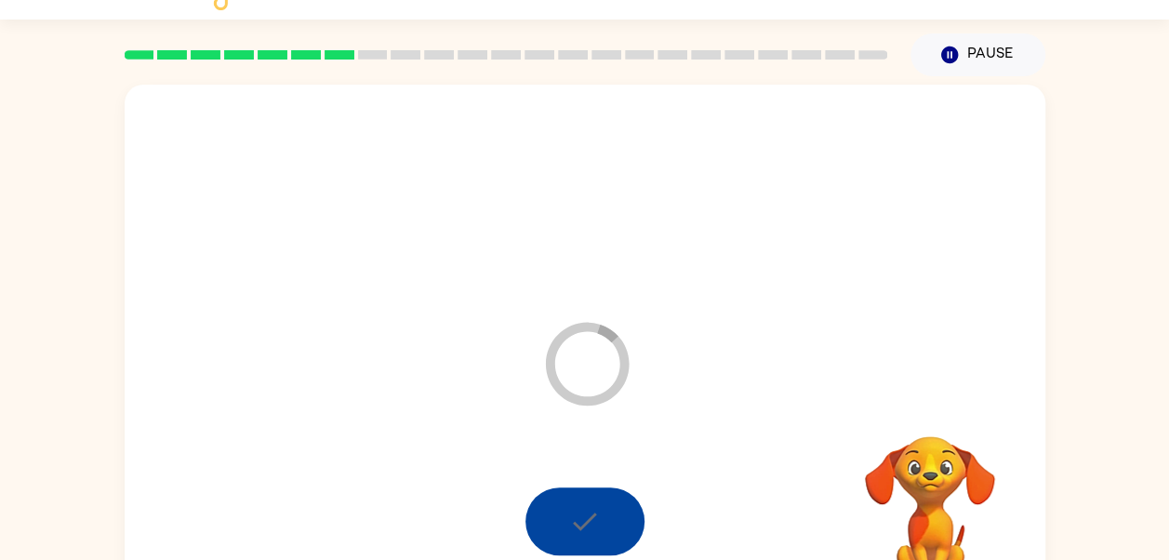
scroll to position [47, 0]
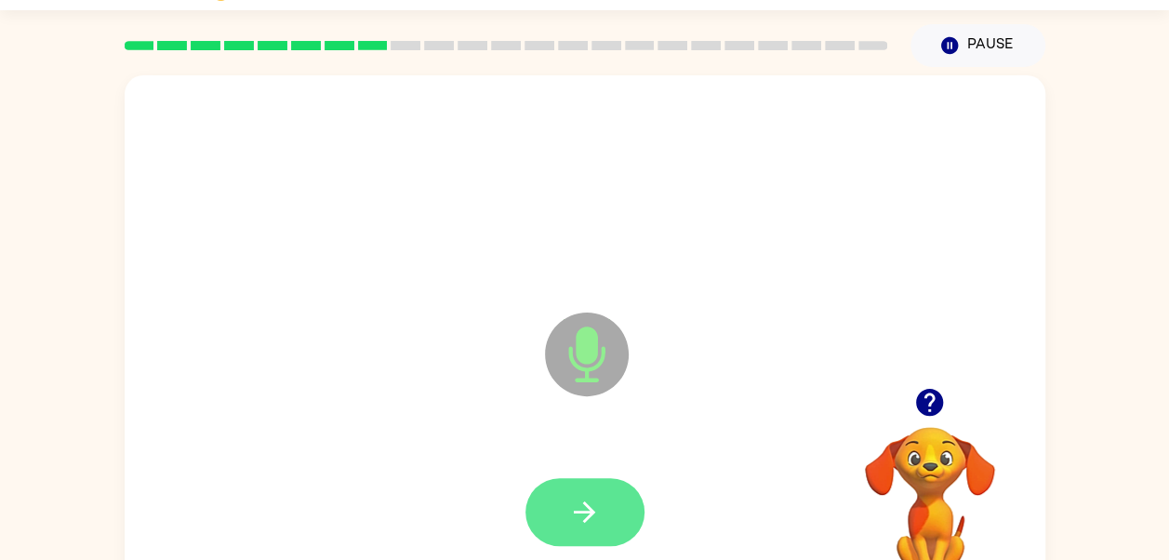
click at [613, 523] on button "button" at bounding box center [585, 512] width 119 height 68
click at [580, 513] on icon "button" at bounding box center [584, 511] width 21 height 21
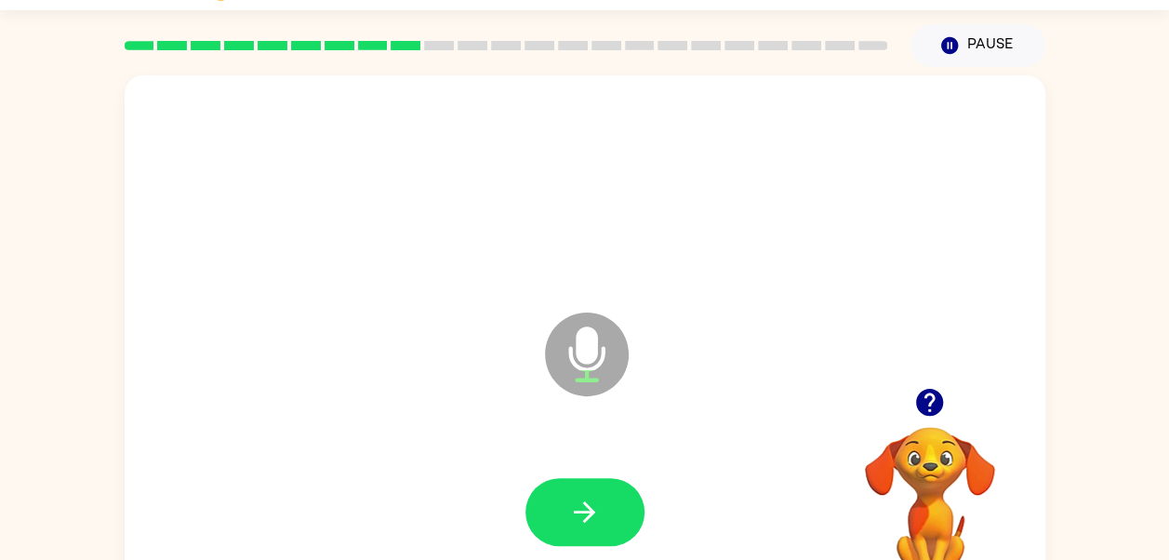
click at [945, 403] on icon "button" at bounding box center [929, 402] width 33 height 33
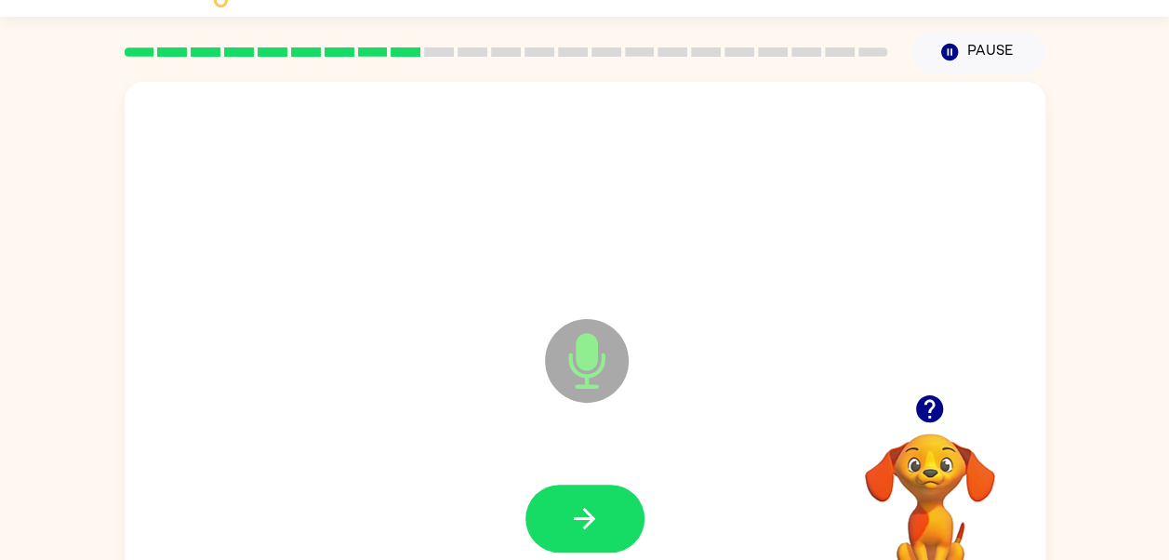
scroll to position [39, 0]
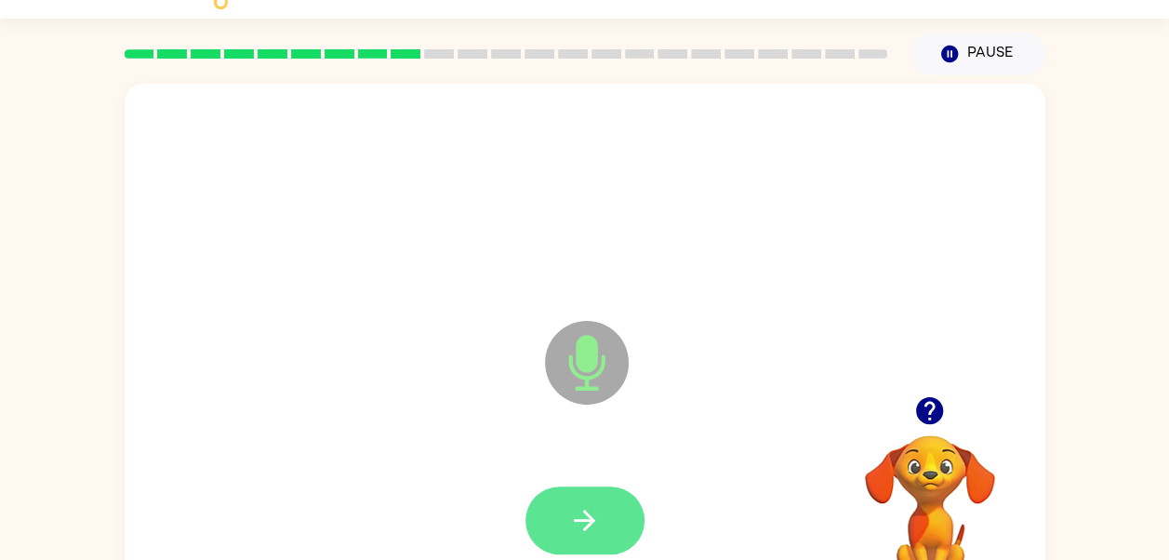
click at [593, 530] on icon "button" at bounding box center [584, 520] width 33 height 33
click at [585, 487] on button "button" at bounding box center [585, 520] width 119 height 68
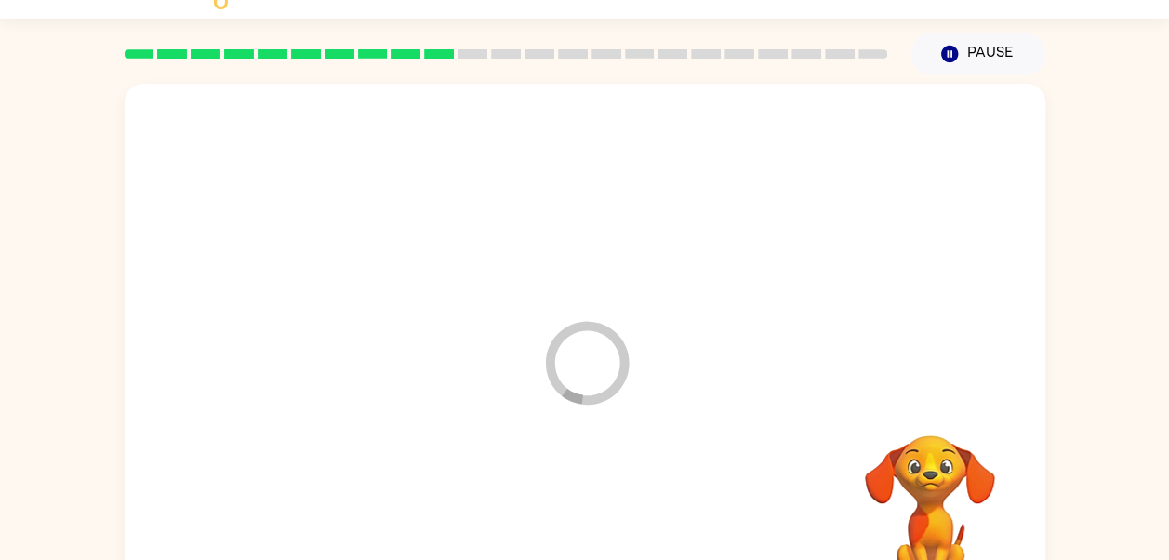
click at [562, 502] on div at bounding box center [585, 521] width 884 height 153
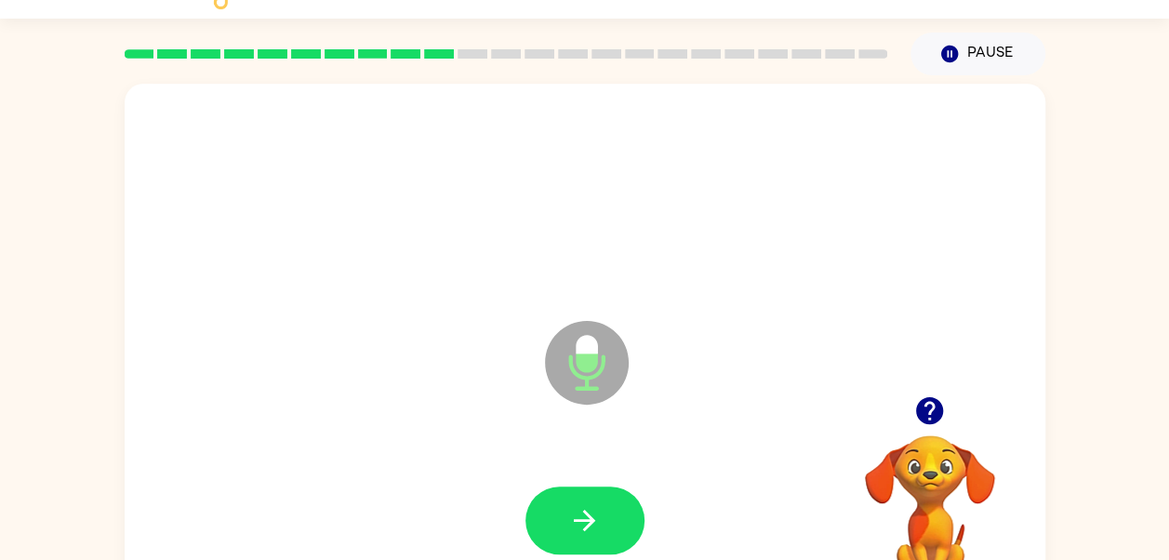
click at [614, 532] on button "button" at bounding box center [585, 520] width 119 height 68
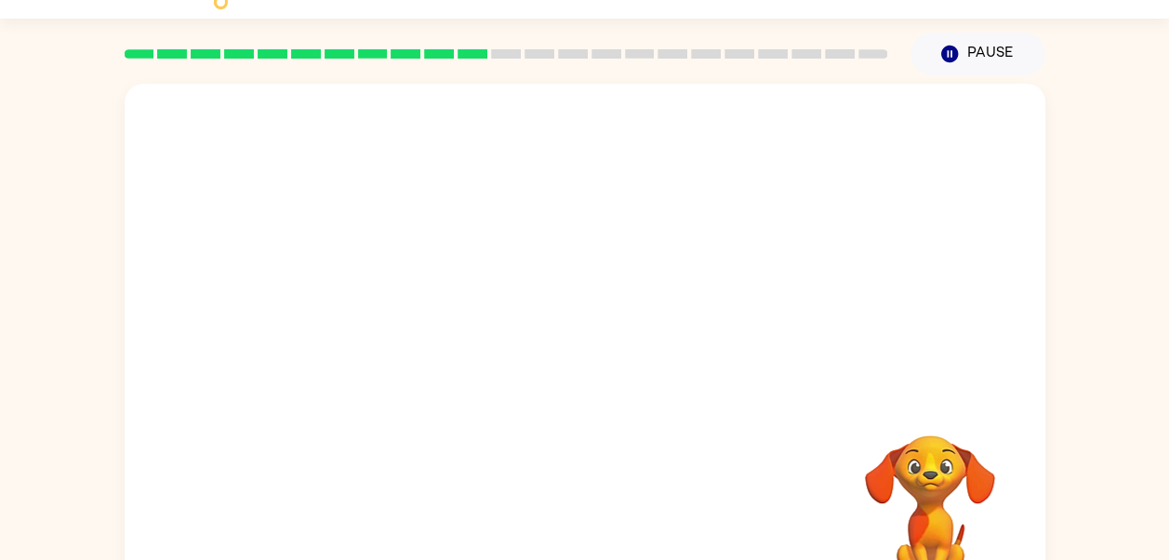
scroll to position [94, 0]
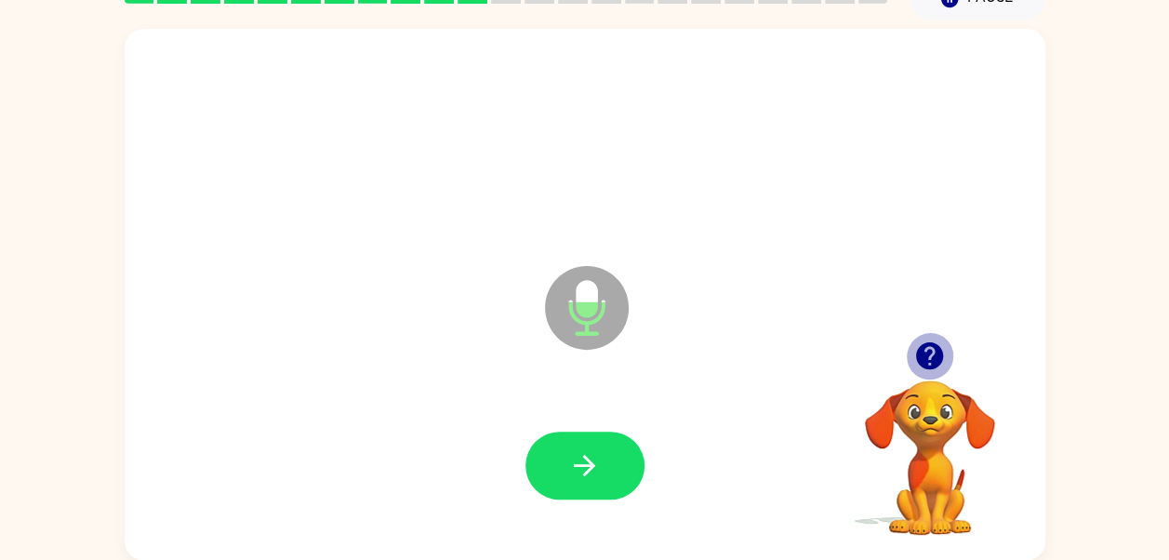
click at [929, 340] on icon "button" at bounding box center [929, 356] width 33 height 33
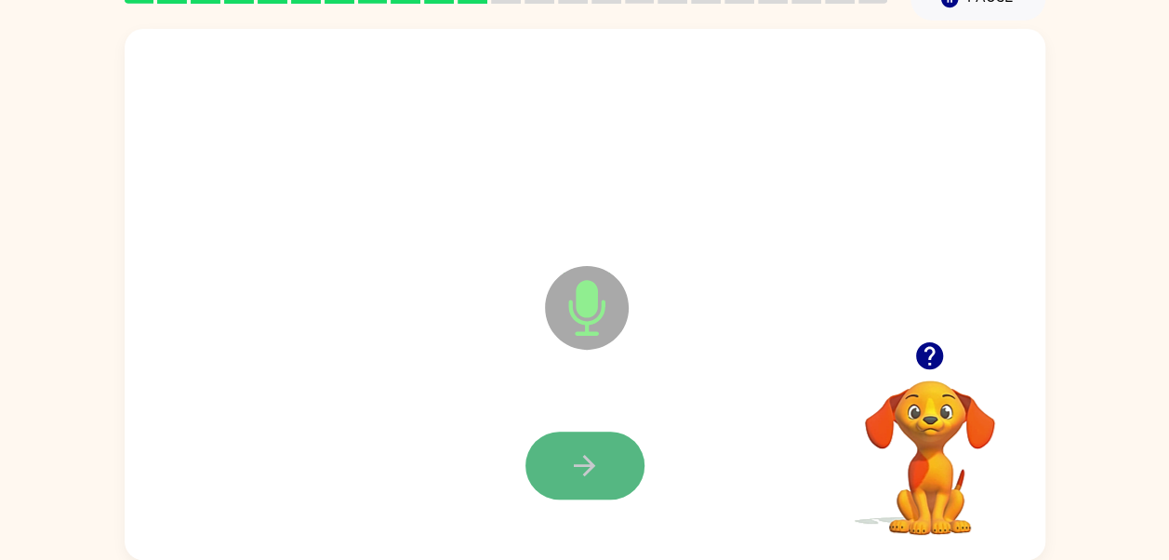
click at [638, 473] on button "button" at bounding box center [585, 466] width 119 height 68
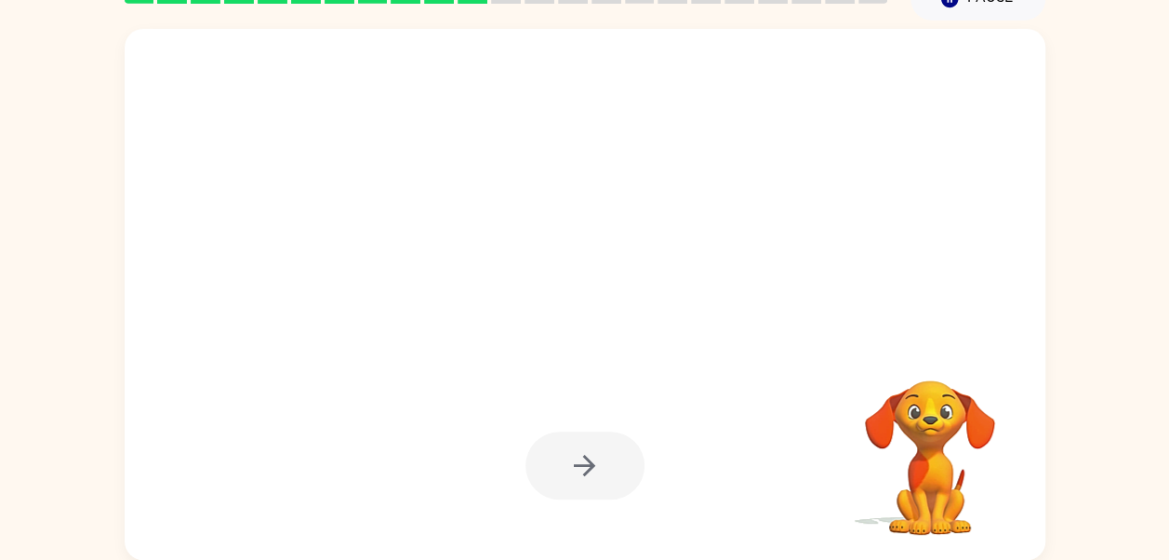
scroll to position [93, 0]
drag, startPoint x: 516, startPoint y: 90, endPoint x: 407, endPoint y: 244, distance: 188.1
click at [407, 244] on div at bounding box center [540, 262] width 794 height 67
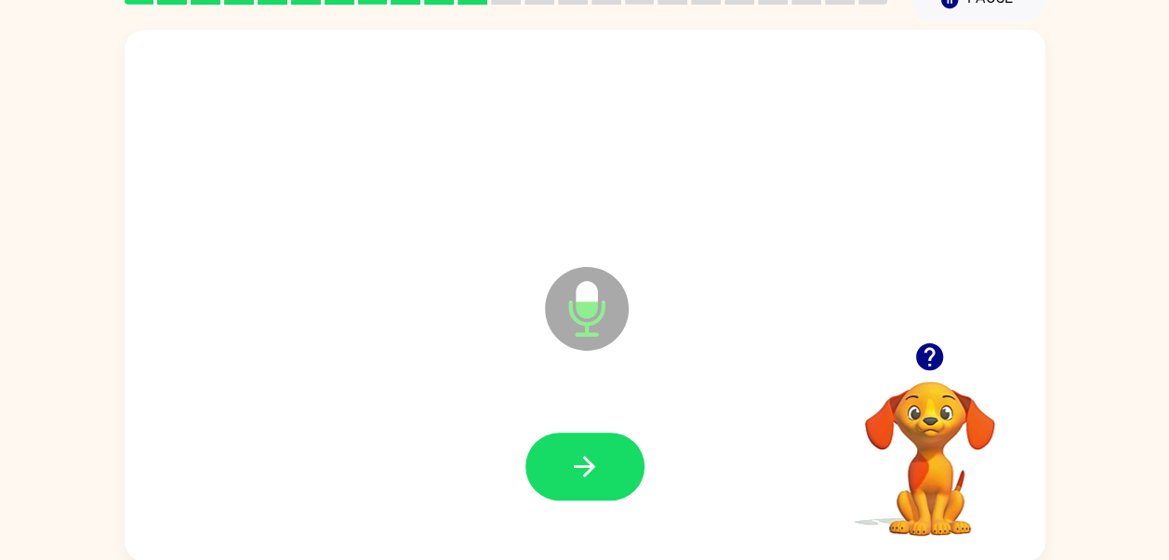
drag, startPoint x: 596, startPoint y: 469, endPoint x: 518, endPoint y: 469, distance: 78.1
click at [518, 469] on div at bounding box center [585, 467] width 884 height 153
drag, startPoint x: 552, startPoint y: 469, endPoint x: 376, endPoint y: 386, distance: 194.3
click at [376, 386] on div "Loader Your response is being sent to our graders" at bounding box center [585, 295] width 921 height 531
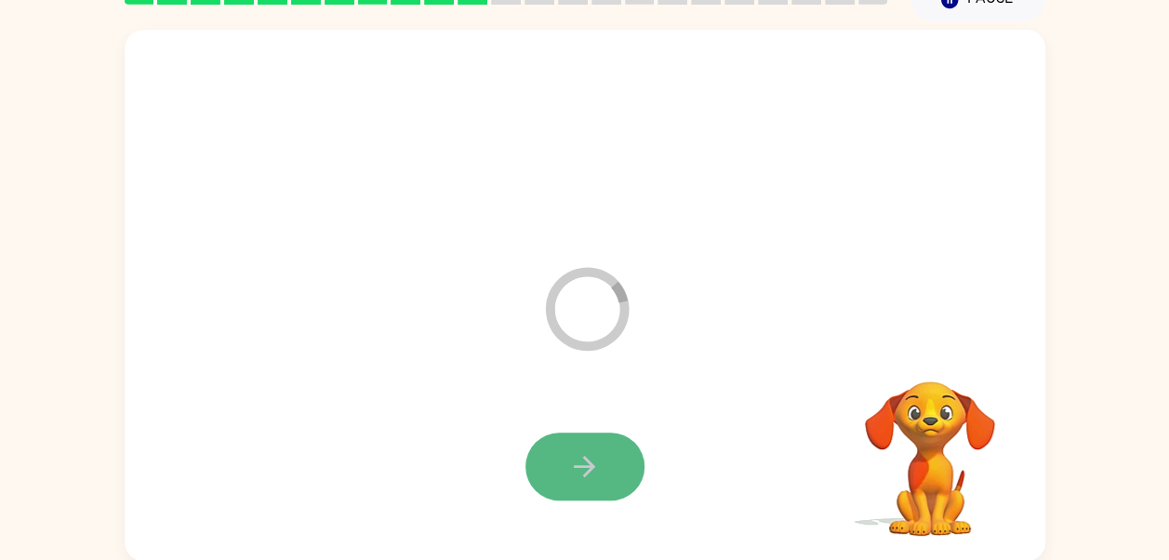
click at [575, 460] on icon "button" at bounding box center [584, 466] width 33 height 33
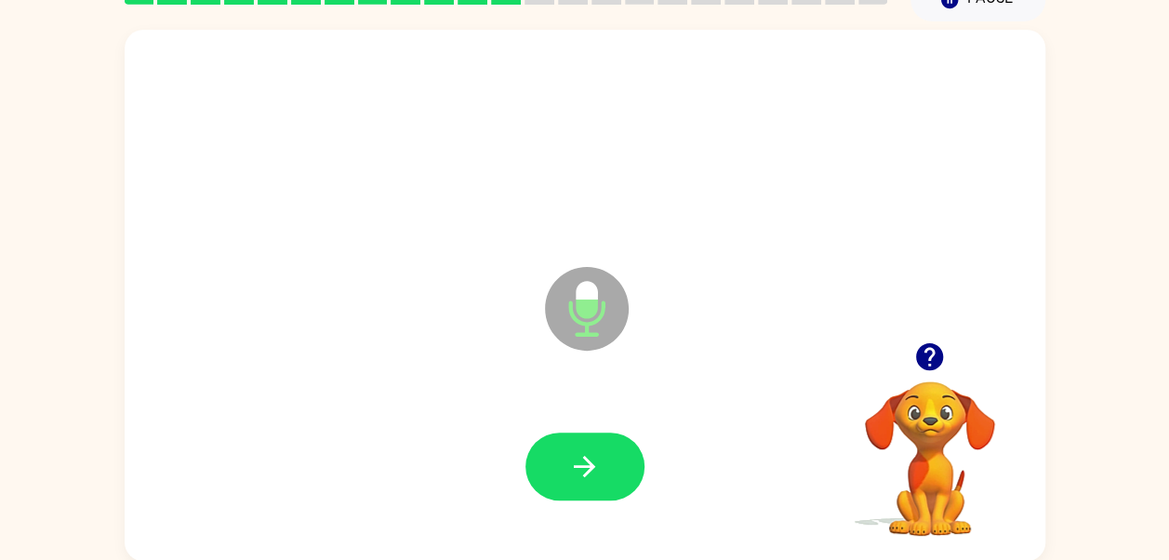
click at [575, 460] on icon "button" at bounding box center [584, 466] width 33 height 33
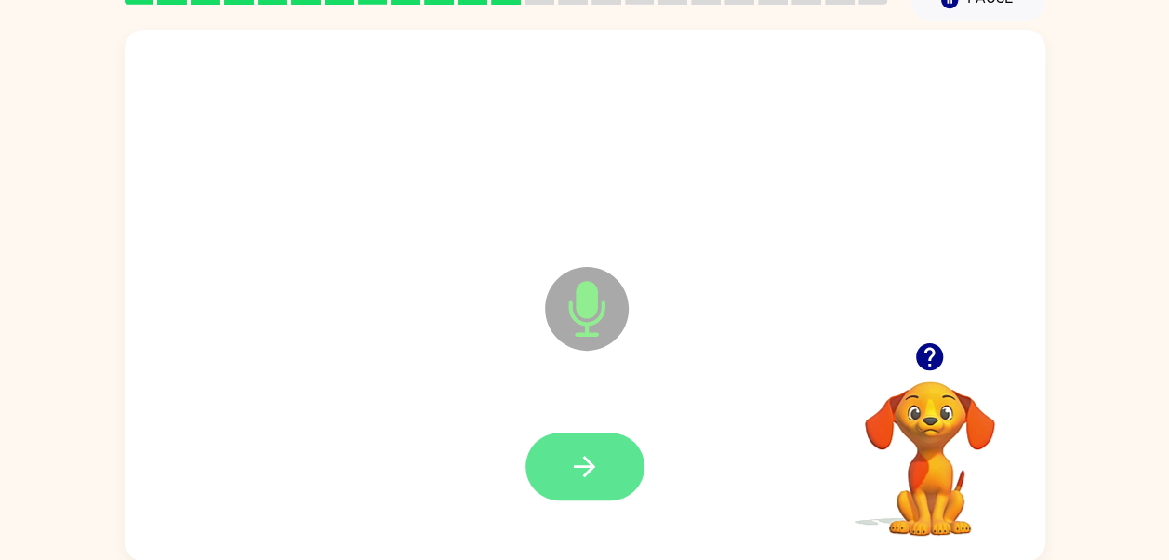
click at [610, 478] on button "button" at bounding box center [585, 467] width 119 height 68
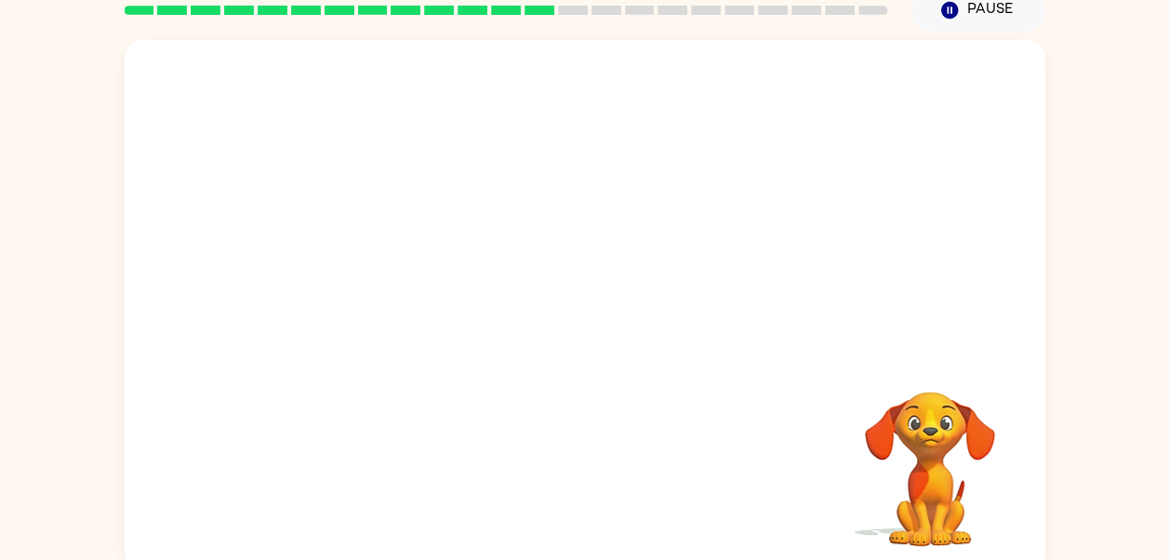
click at [160, 145] on div at bounding box center [585, 196] width 921 height 313
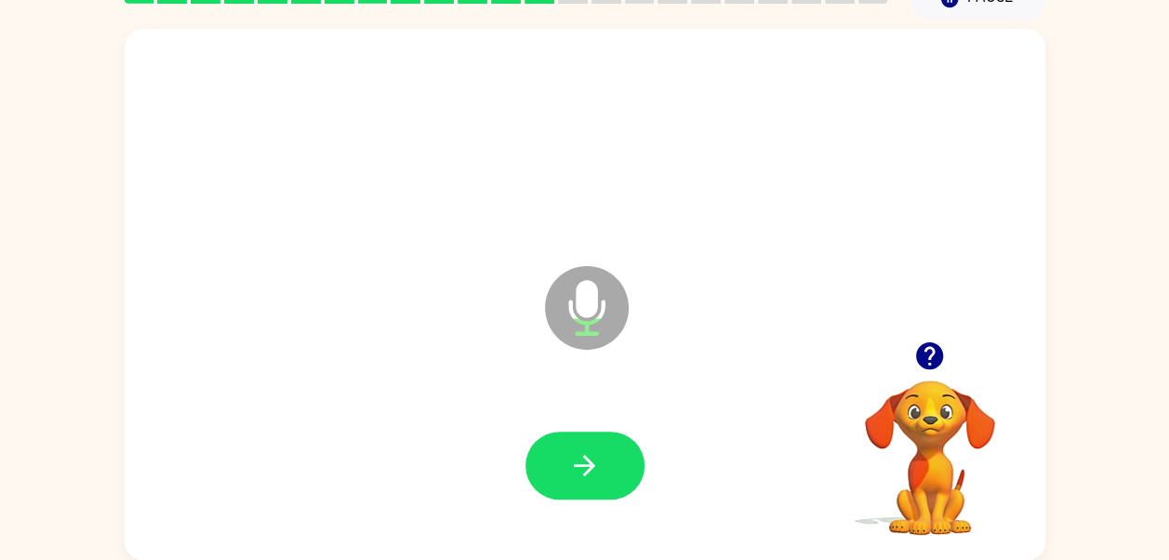
click at [928, 347] on icon "button" at bounding box center [929, 356] width 33 height 33
click at [552, 500] on div at bounding box center [585, 466] width 884 height 153
click at [560, 460] on button "button" at bounding box center [585, 466] width 119 height 68
click at [528, 141] on div at bounding box center [585, 142] width 884 height 153
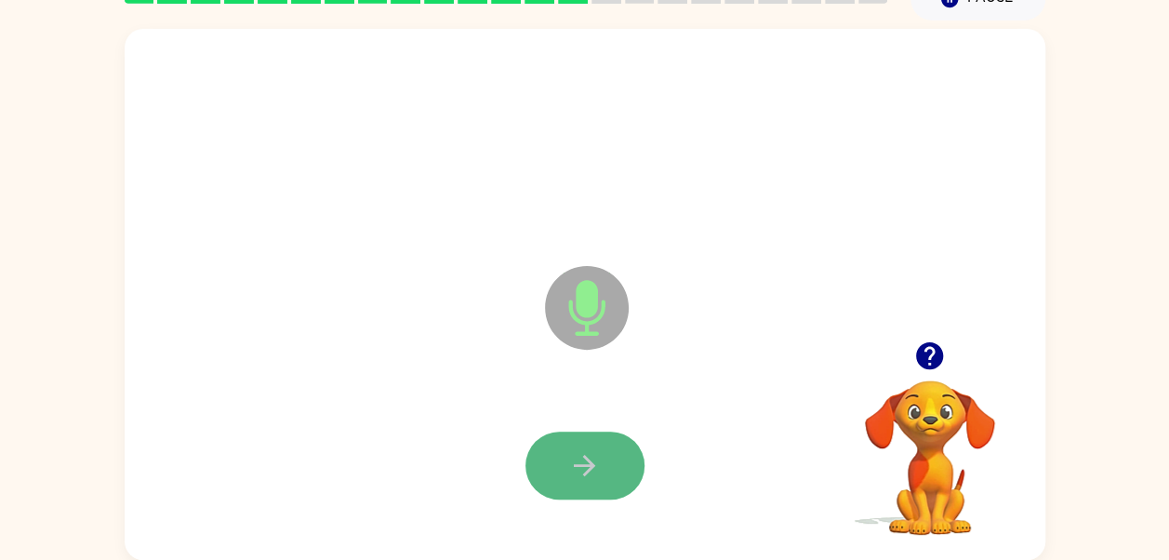
click at [597, 487] on button "button" at bounding box center [585, 466] width 119 height 68
click at [592, 482] on button "button" at bounding box center [585, 466] width 119 height 68
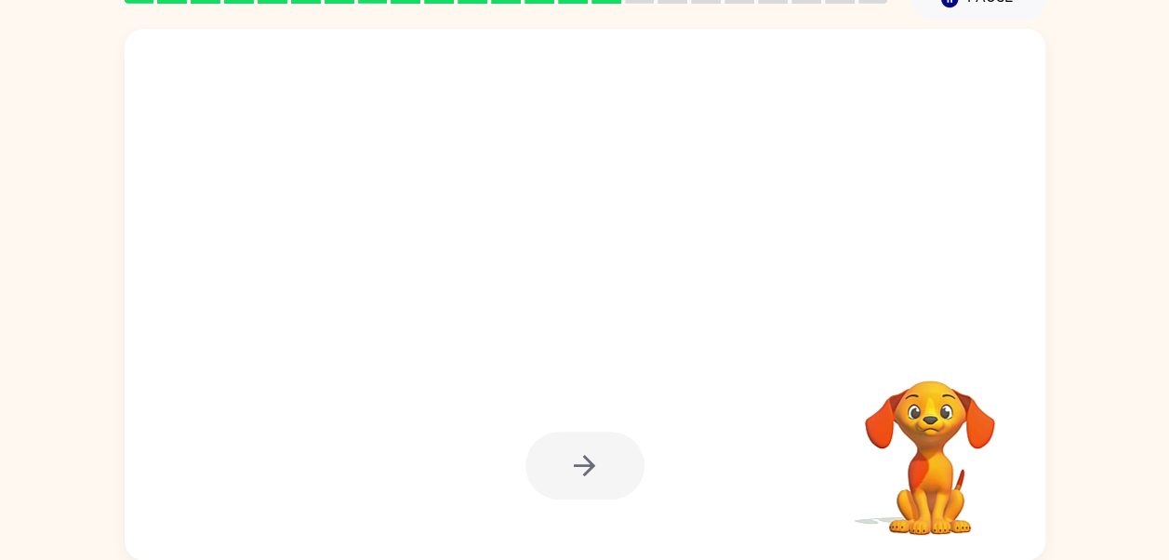
click at [512, 555] on div at bounding box center [585, 294] width 921 height 531
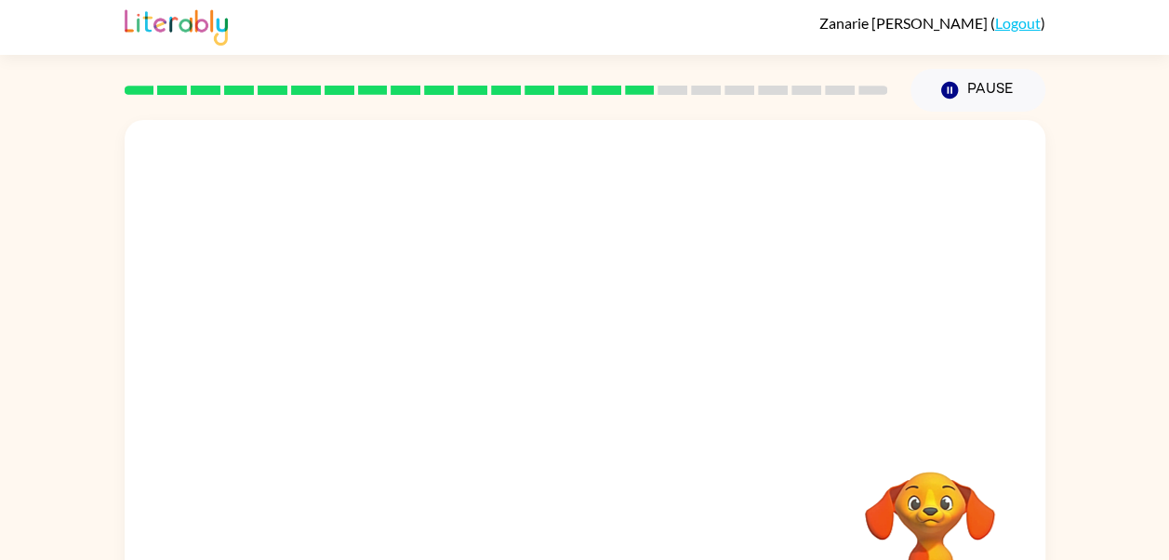
scroll to position [91, 0]
click button "button"
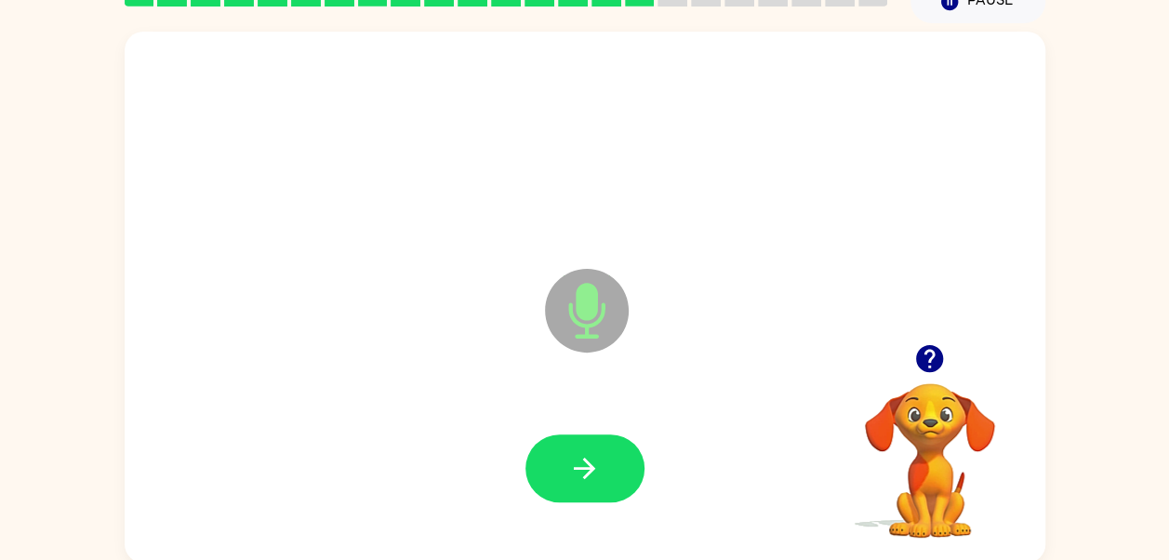
click at [588, 448] on button "button" at bounding box center [585, 468] width 119 height 68
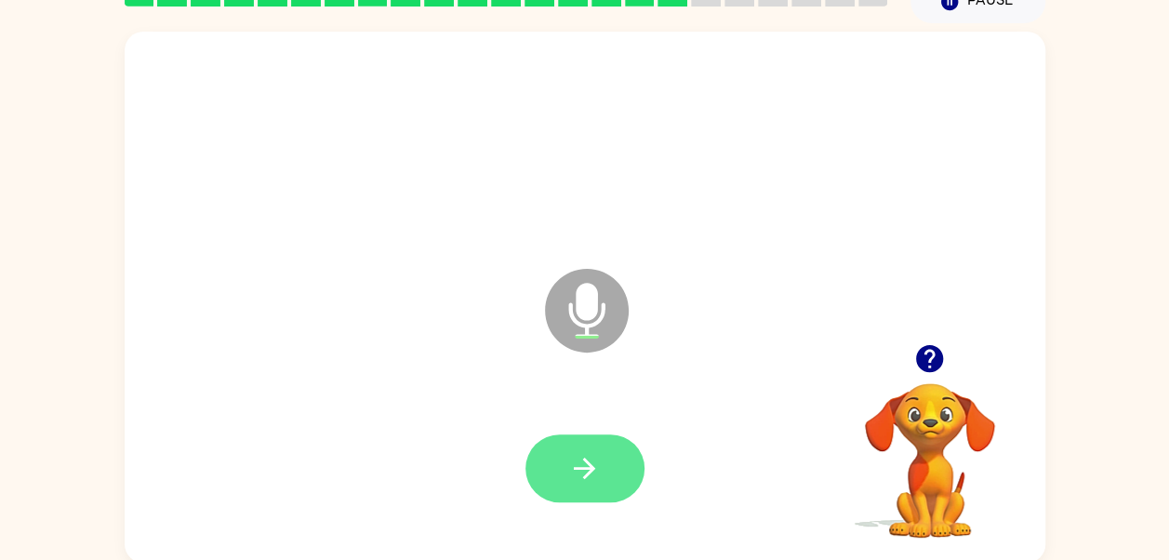
click at [593, 461] on icon "button" at bounding box center [584, 468] width 33 height 33
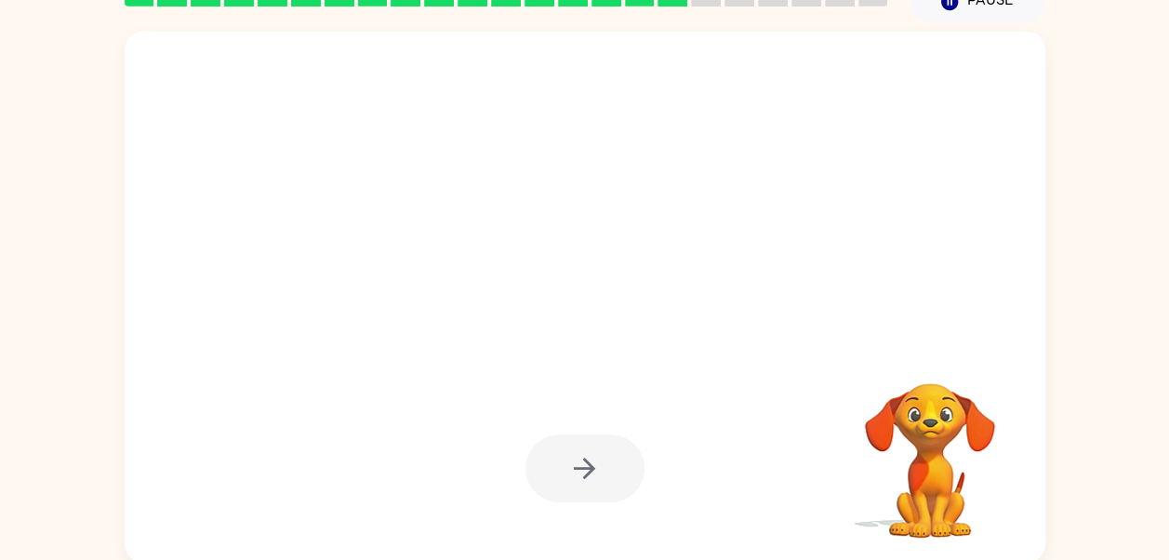
click at [584, 452] on div at bounding box center [585, 468] width 119 height 68
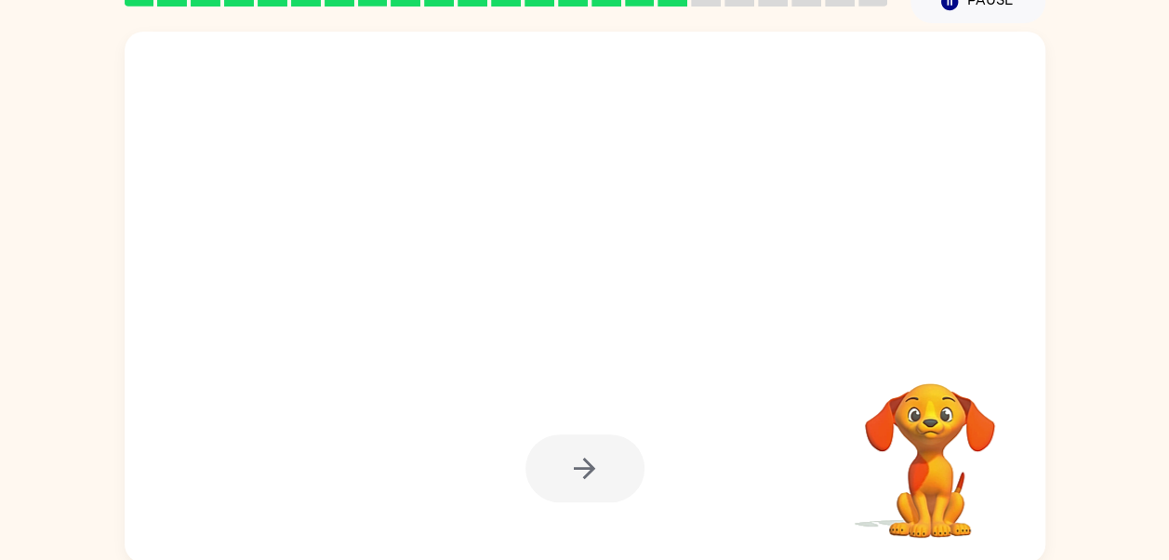
click at [584, 452] on div at bounding box center [585, 468] width 119 height 68
click at [584, 449] on div at bounding box center [585, 468] width 119 height 68
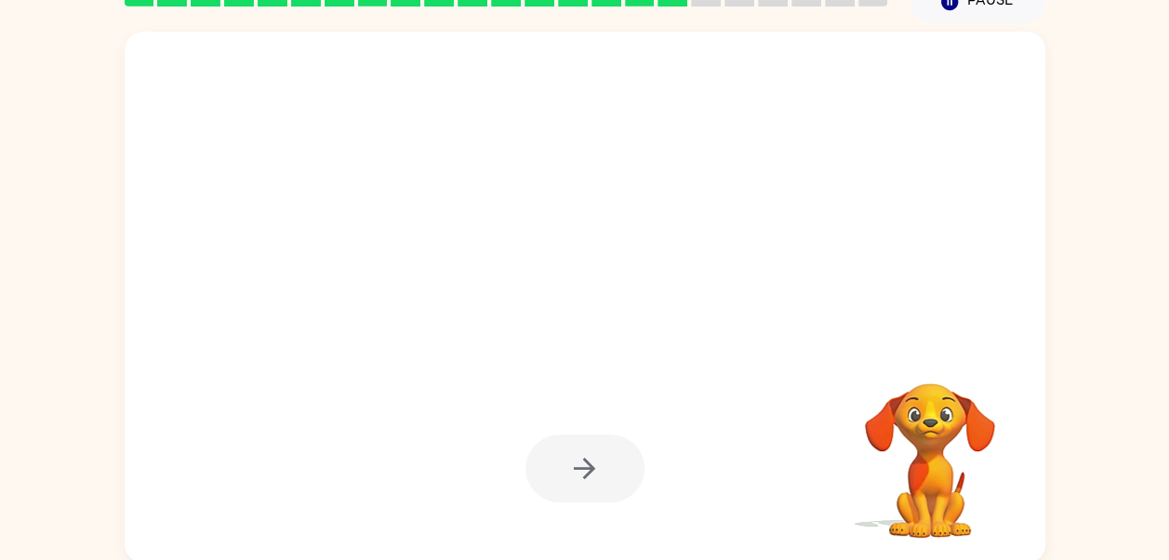
click at [584, 449] on div at bounding box center [585, 468] width 119 height 68
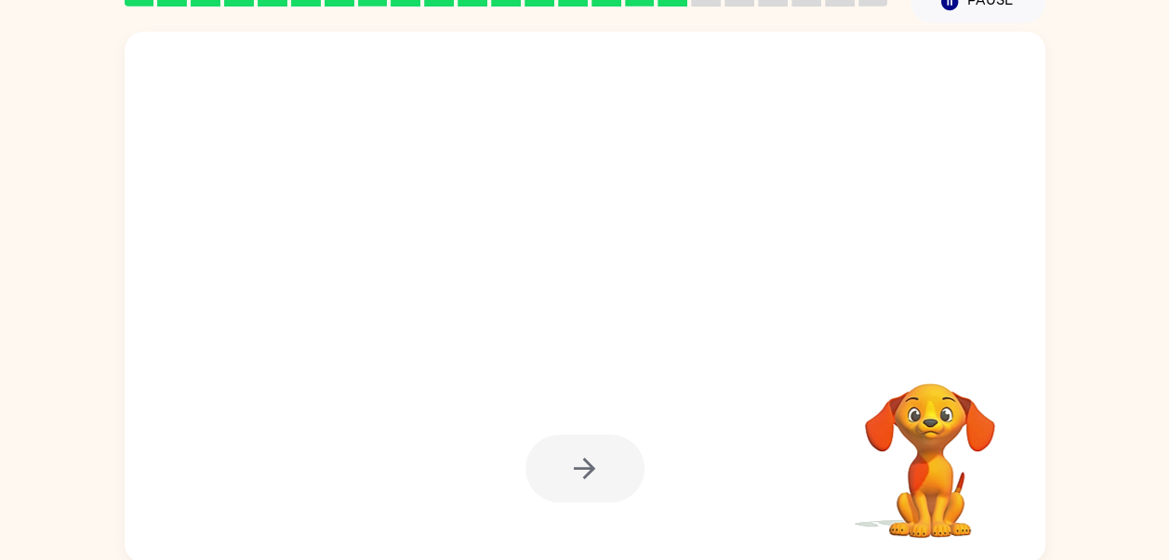
click at [584, 449] on div at bounding box center [585, 468] width 119 height 68
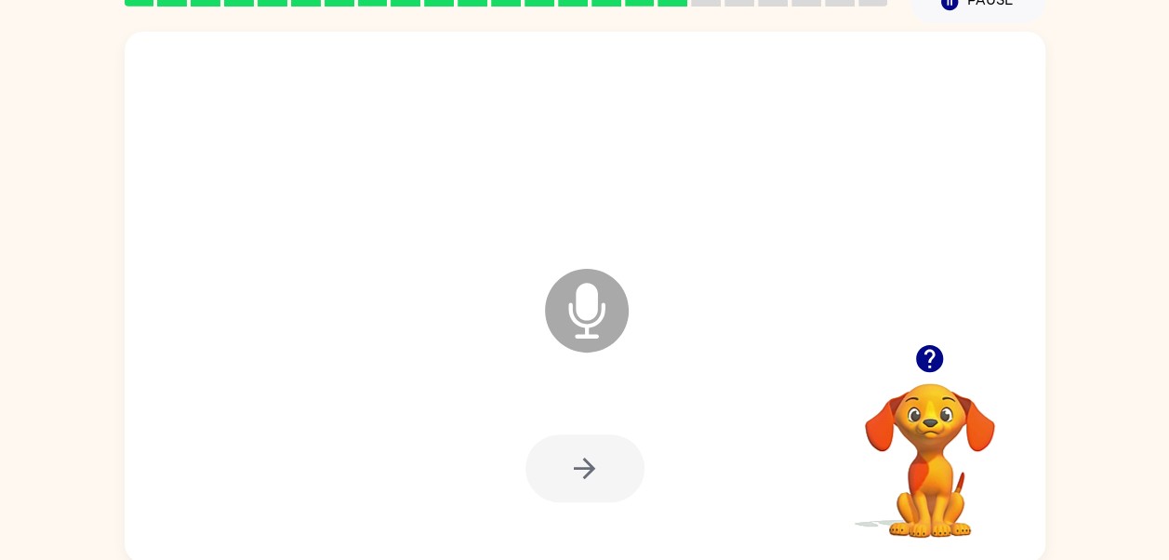
click at [584, 449] on button "button" at bounding box center [585, 468] width 119 height 68
click at [584, 449] on div at bounding box center [585, 468] width 119 height 68
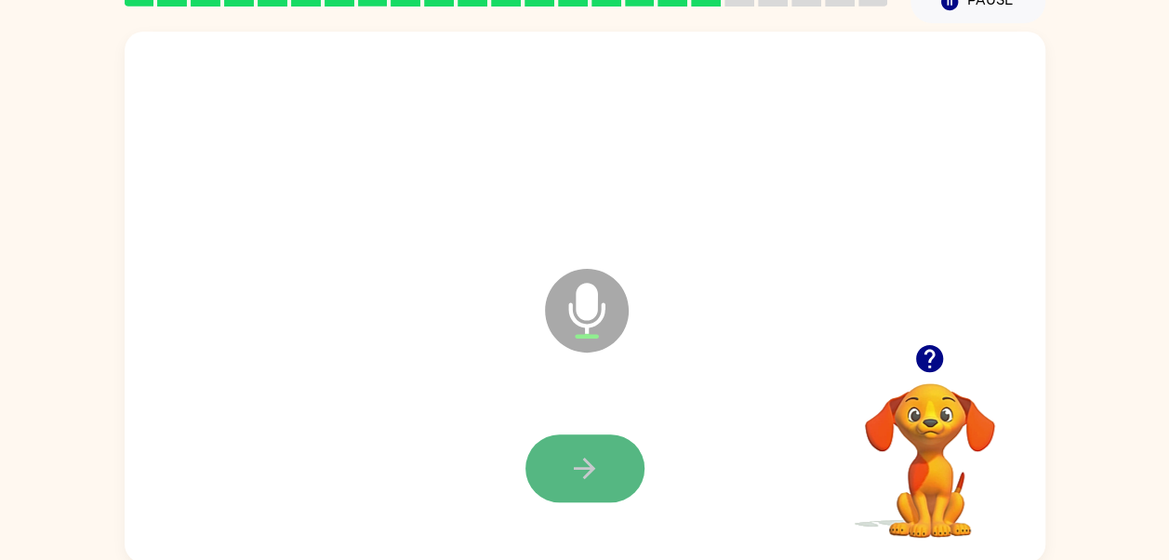
click at [594, 477] on icon "button" at bounding box center [584, 468] width 33 height 33
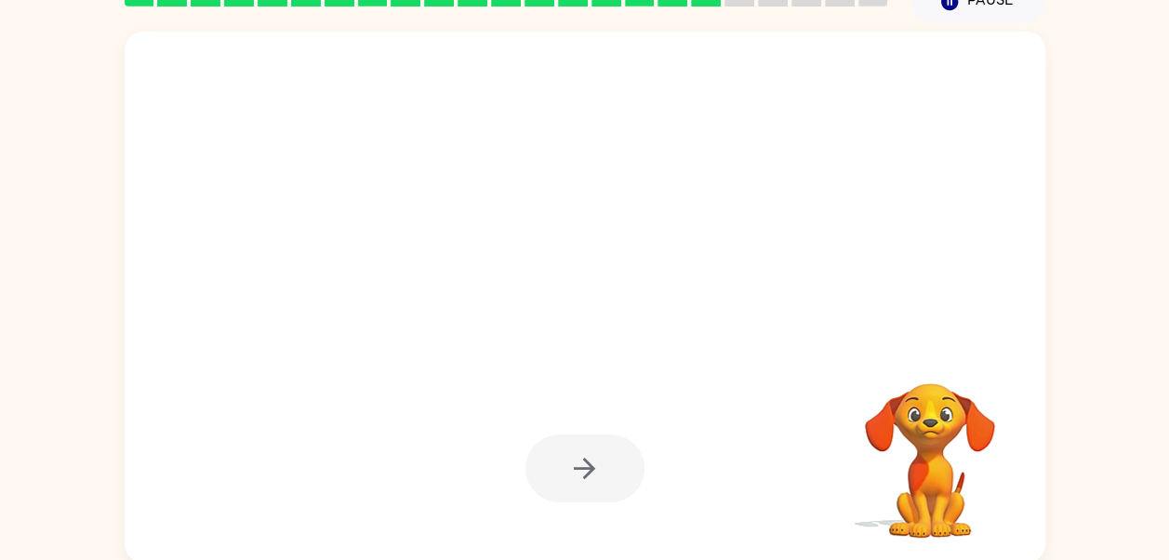
click at [597, 477] on div at bounding box center [585, 468] width 119 height 68
click at [588, 499] on div at bounding box center [585, 468] width 119 height 68
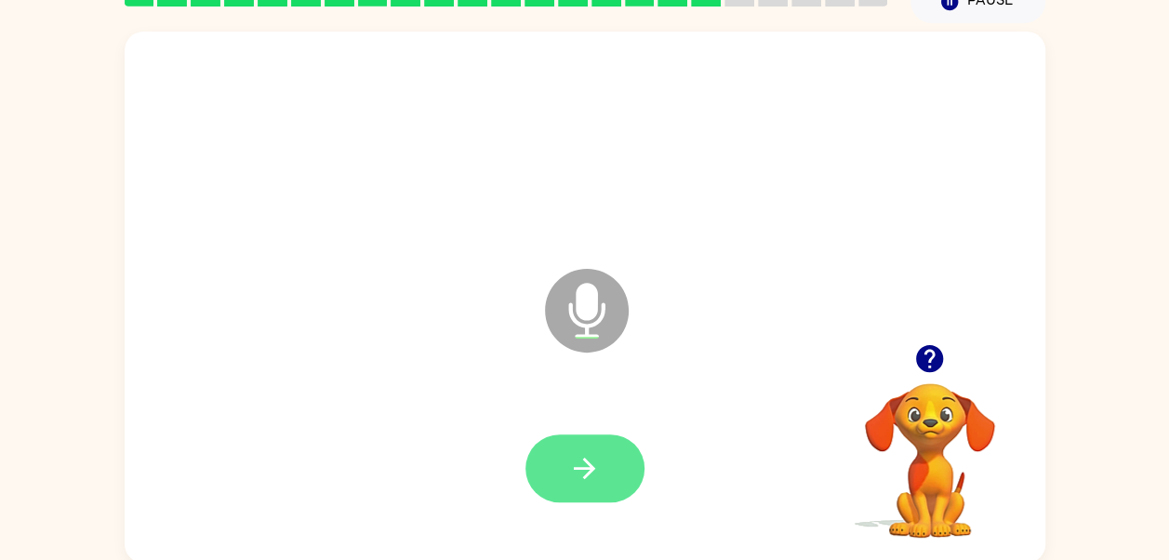
click at [564, 455] on button "button" at bounding box center [585, 468] width 119 height 68
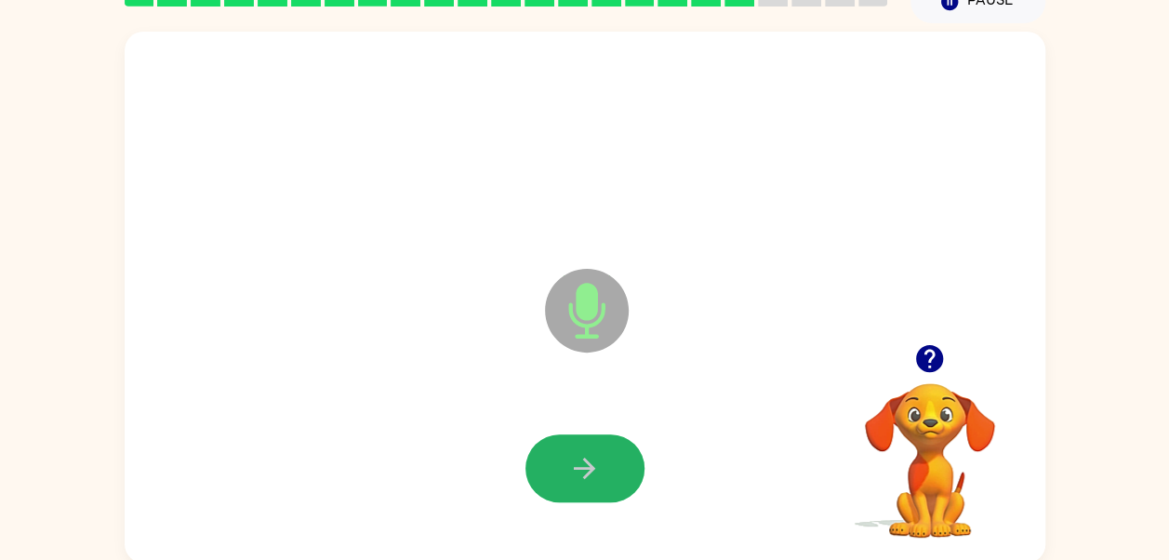
click at [564, 455] on button "button" at bounding box center [585, 468] width 119 height 68
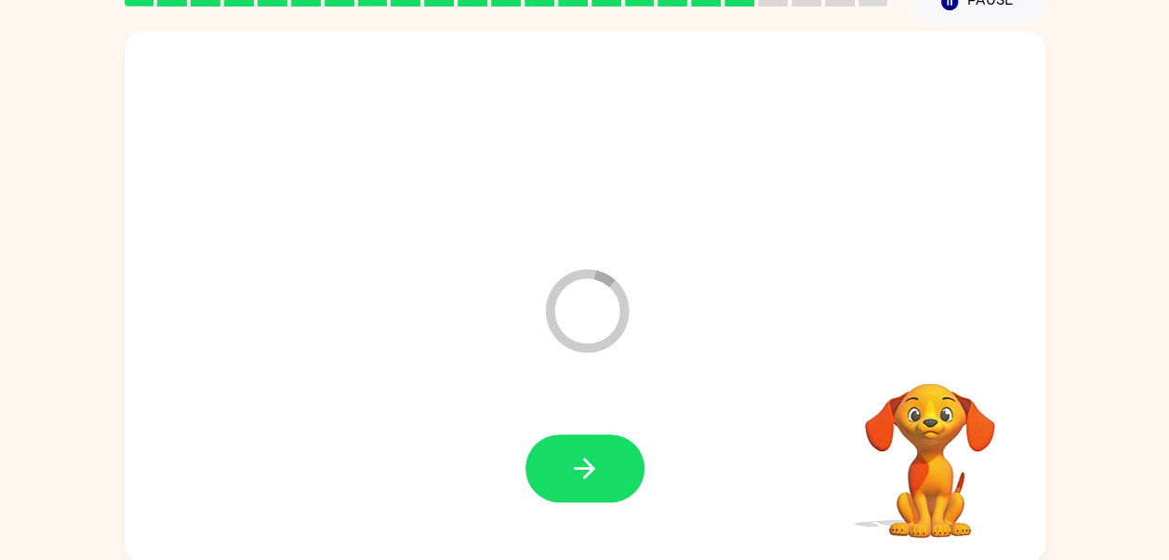
drag, startPoint x: 554, startPoint y: 442, endPoint x: 473, endPoint y: 384, distance: 99.4
click at [473, 384] on div "Loader Your response is being sent to our graders" at bounding box center [585, 297] width 921 height 531
click at [587, 466] on icon "button" at bounding box center [584, 468] width 21 height 21
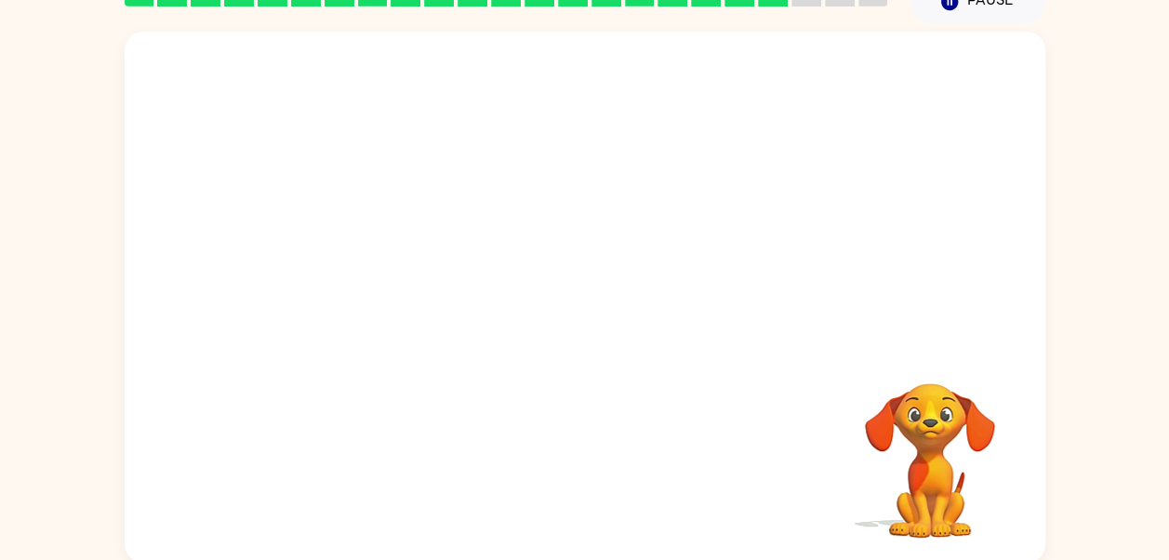
drag, startPoint x: 588, startPoint y: 461, endPoint x: 333, endPoint y: 312, distance: 295.6
click at [333, 312] on div at bounding box center [585, 188] width 921 height 313
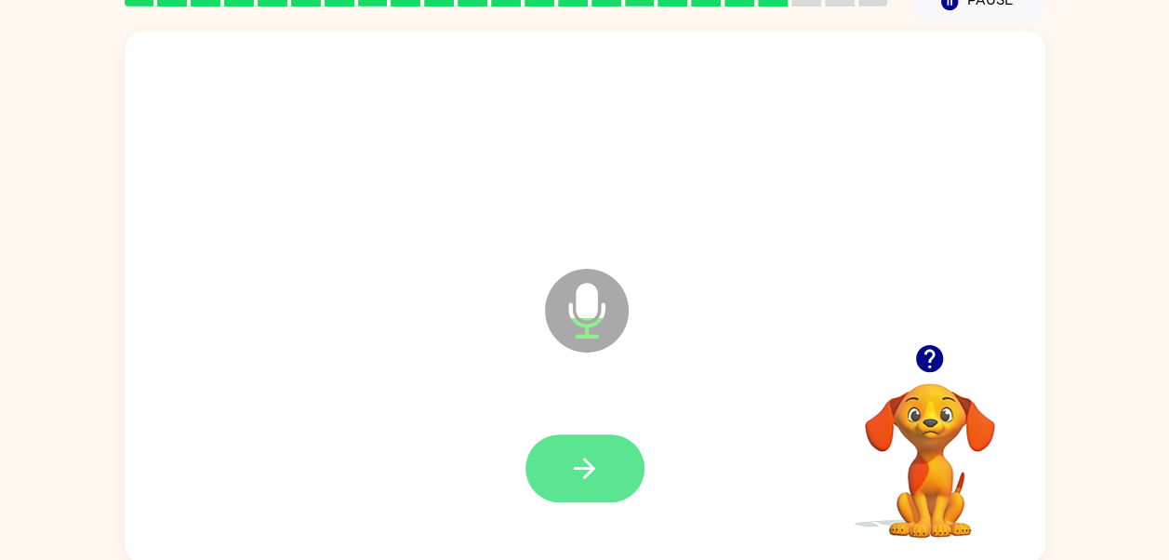
click at [584, 443] on button "button" at bounding box center [585, 468] width 119 height 68
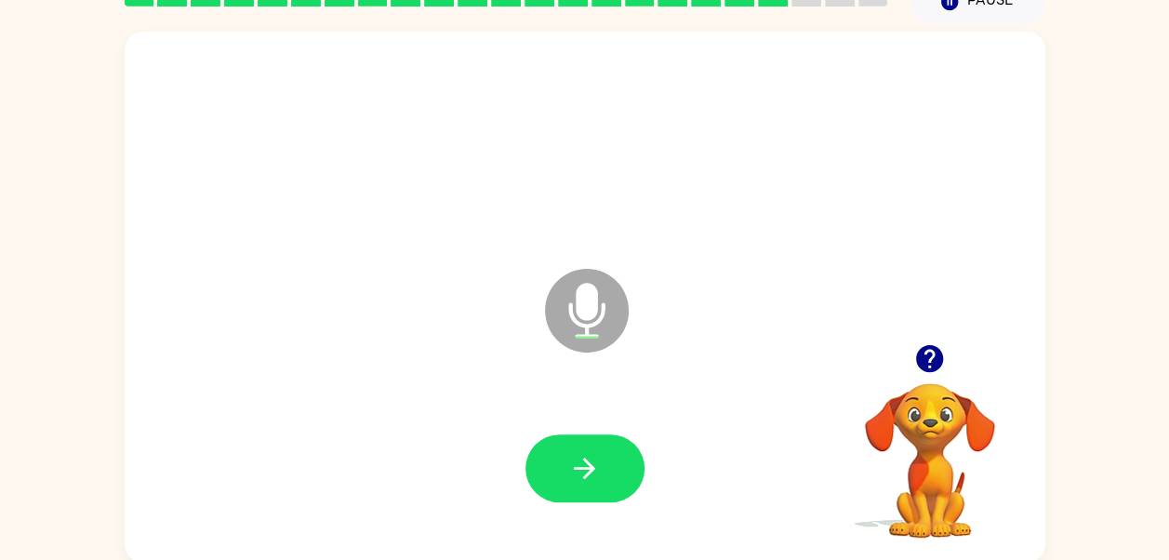
click at [584, 443] on button "button" at bounding box center [585, 468] width 119 height 68
drag, startPoint x: 626, startPoint y: 446, endPoint x: 485, endPoint y: 416, distance: 144.7
click at [485, 416] on div at bounding box center [585, 469] width 884 height 153
click at [588, 452] on icon "button" at bounding box center [584, 468] width 33 height 33
drag, startPoint x: 588, startPoint y: 450, endPoint x: 582, endPoint y: 430, distance: 21.2
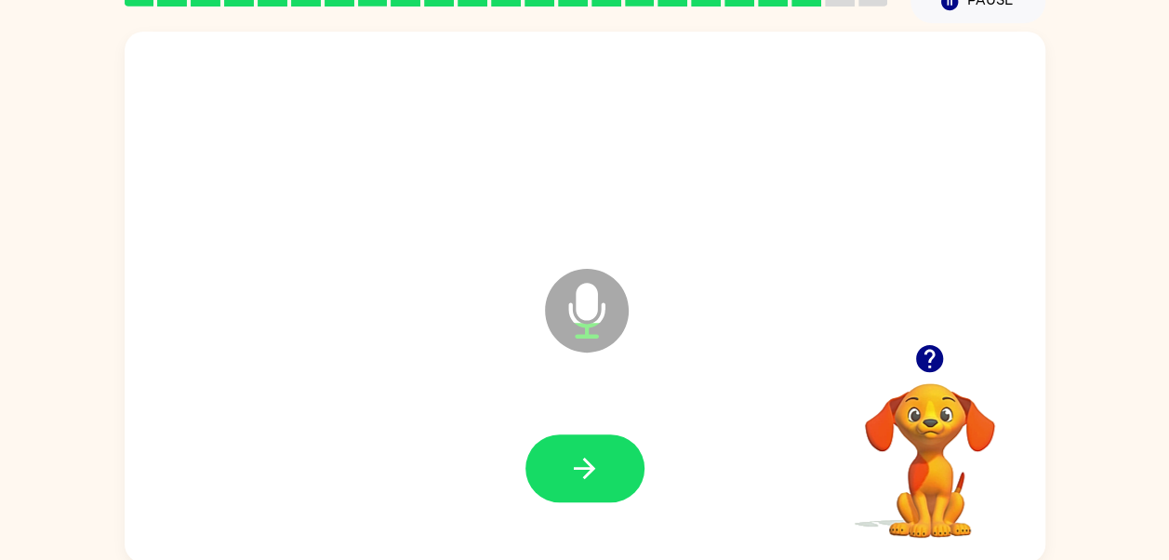
drag, startPoint x: 582, startPoint y: 430, endPoint x: 551, endPoint y: 502, distance: 79.1
click at [551, 502] on div at bounding box center [585, 469] width 884 height 153
click at [580, 455] on icon "button" at bounding box center [584, 468] width 33 height 33
click at [579, 453] on icon "button" at bounding box center [584, 468] width 33 height 33
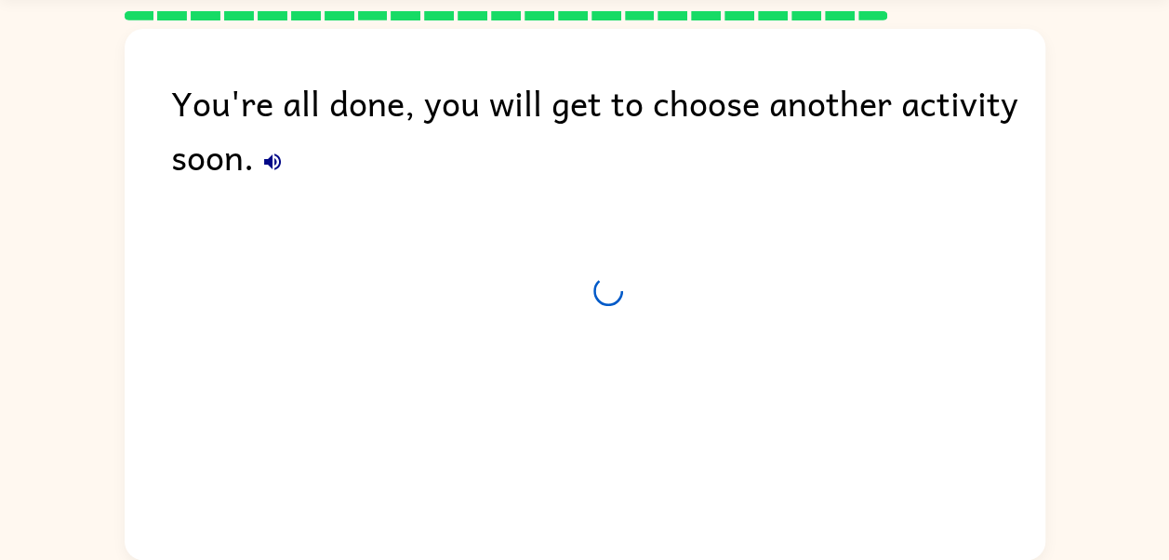
scroll to position [60, 0]
